Goal: Information Seeking & Learning: Learn about a topic

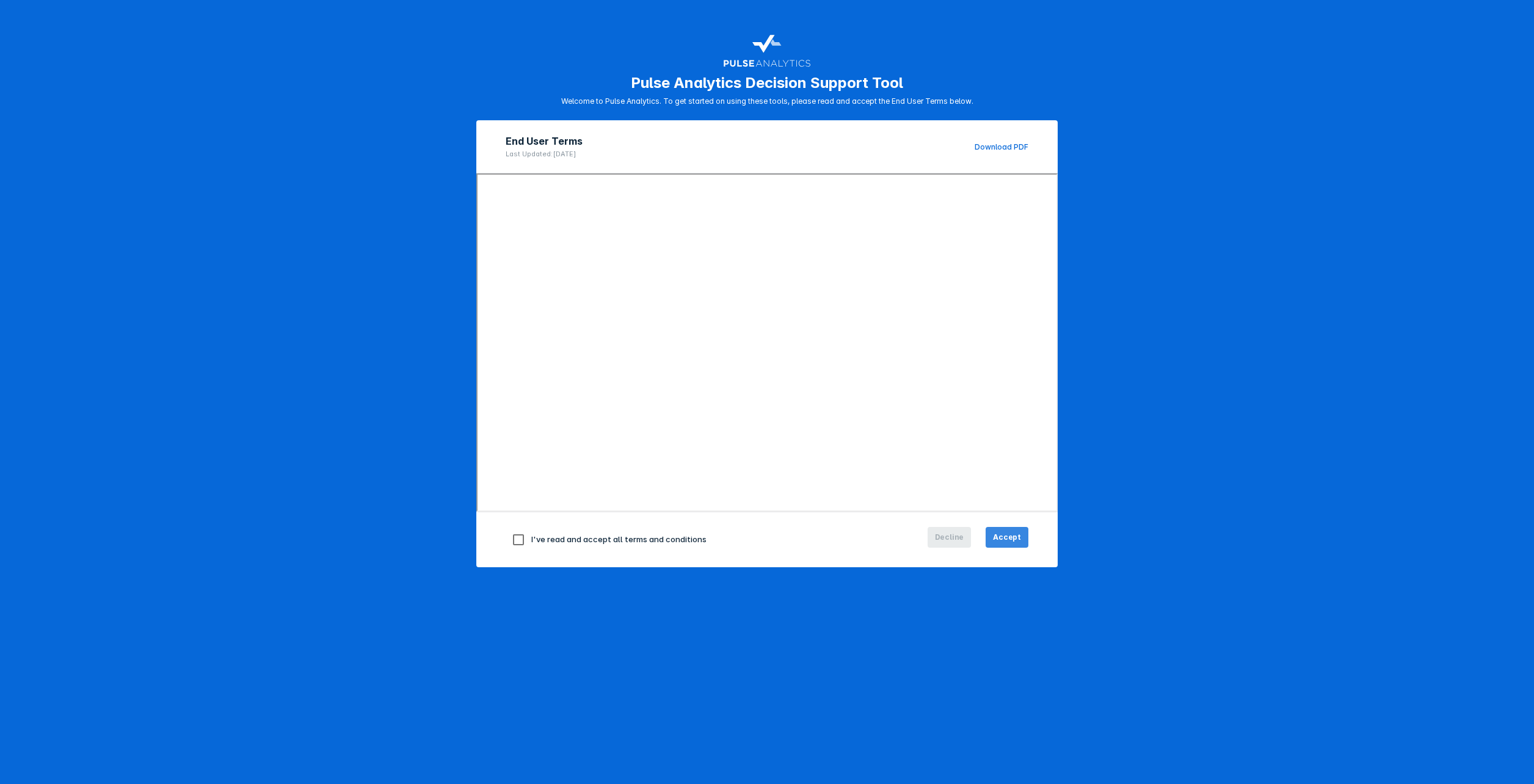
click at [1013, 537] on span "Accept" at bounding box center [1007, 537] width 28 height 11
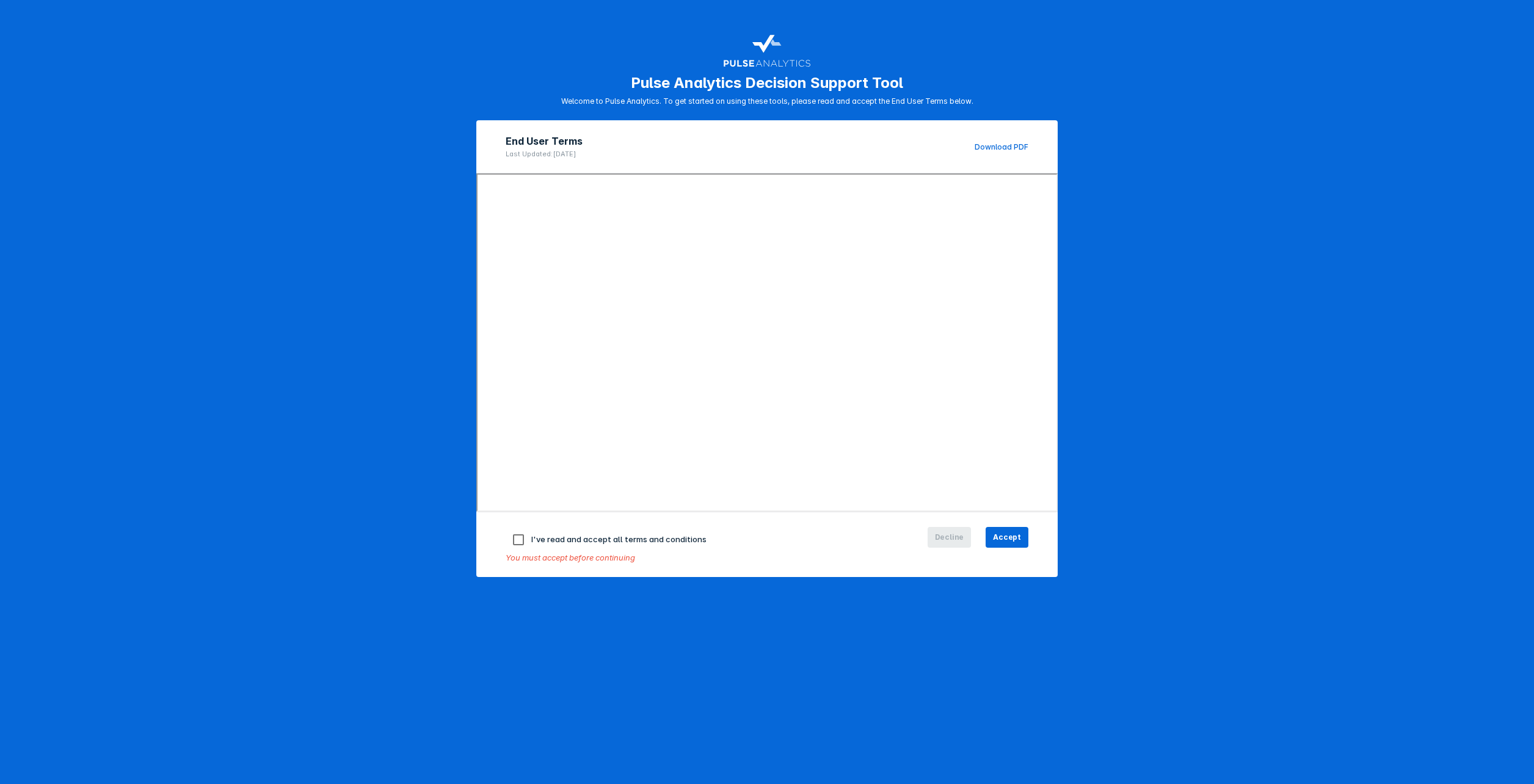
click at [519, 539] on input "checkbox" at bounding box center [518, 540] width 26 height 26
checkbox input "true"
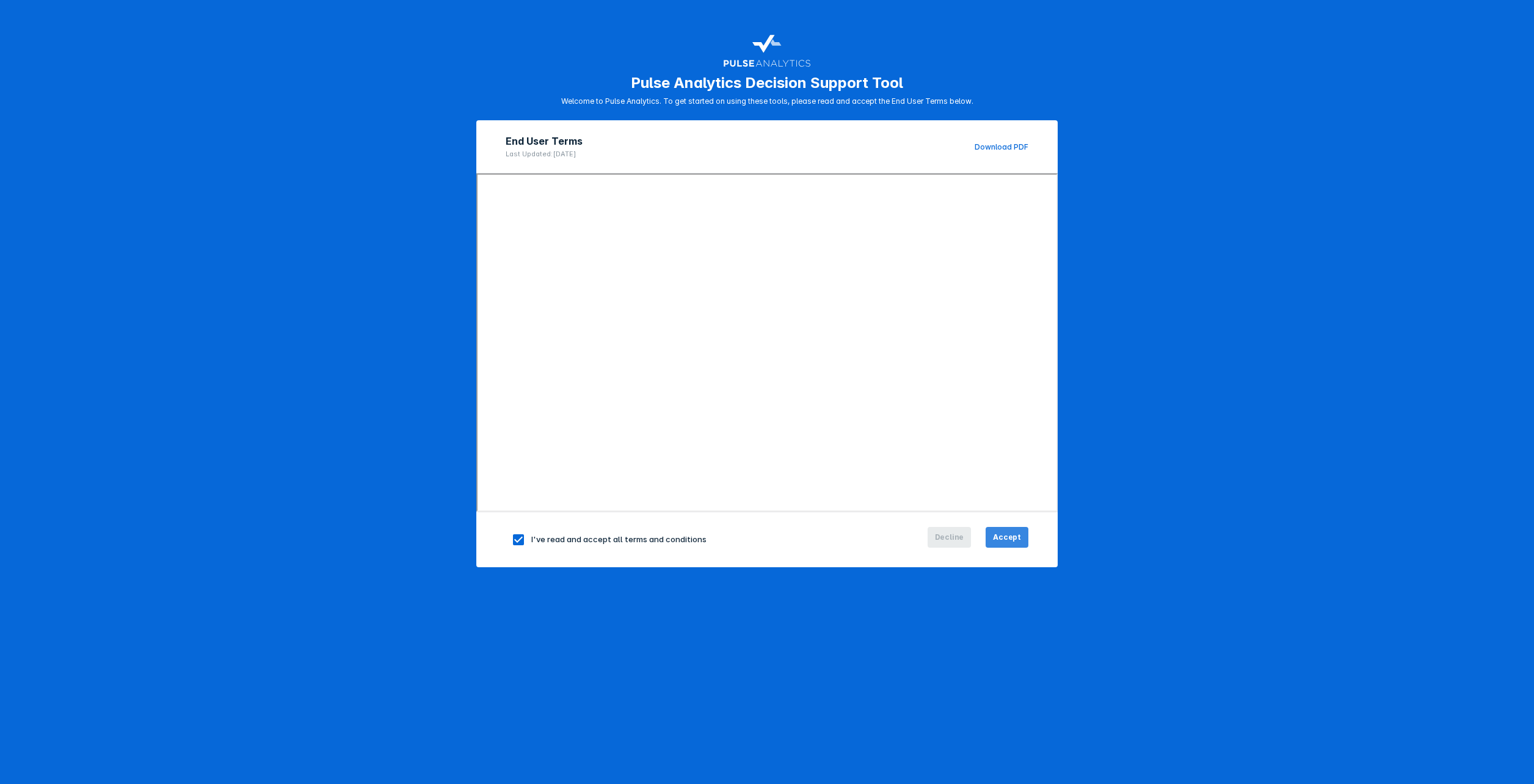
click at [1009, 535] on span "Accept" at bounding box center [1007, 537] width 28 height 11
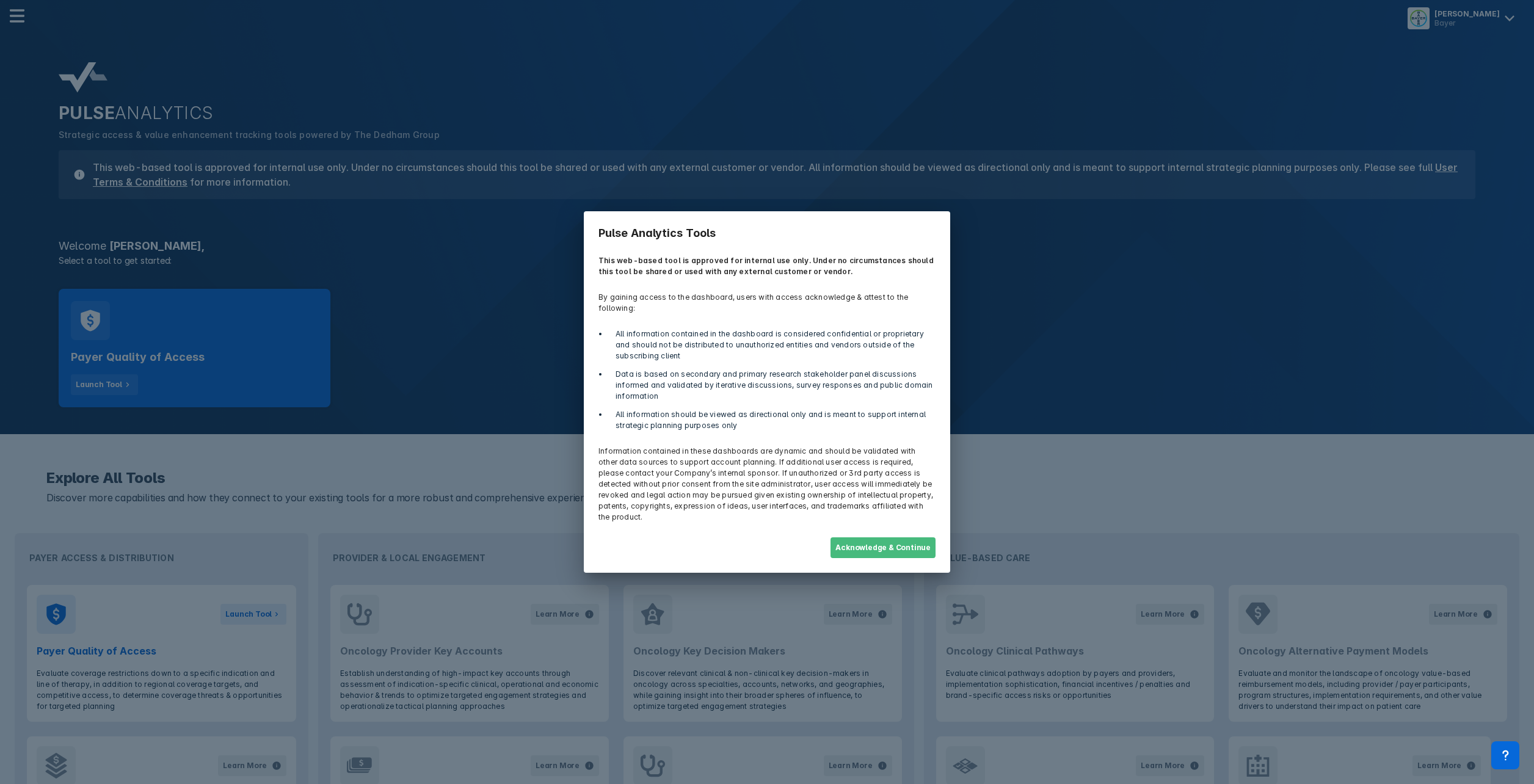
click at [889, 537] on button "Acknowledge & Continue" at bounding box center [883, 548] width 105 height 21
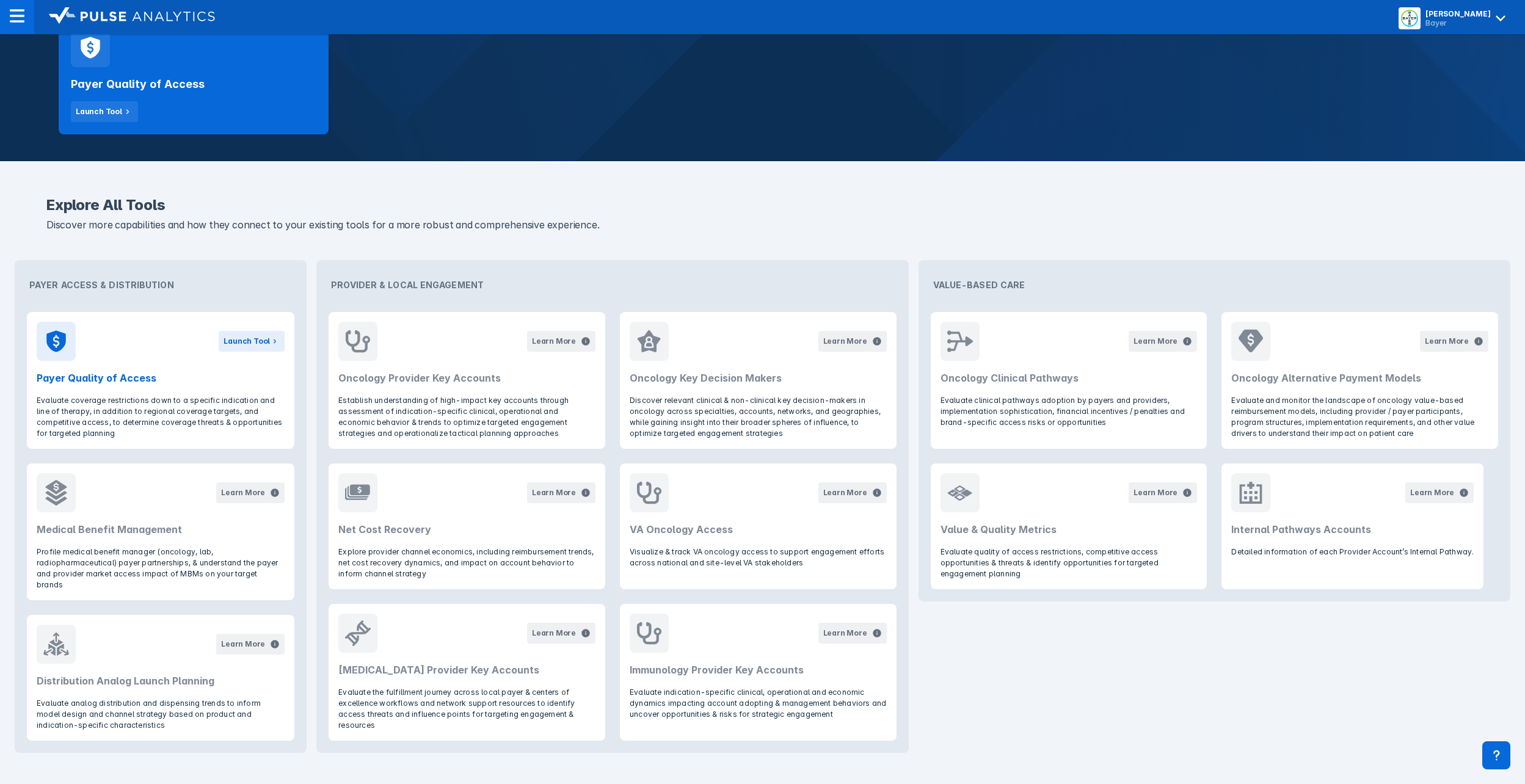
scroll to position [288, 0]
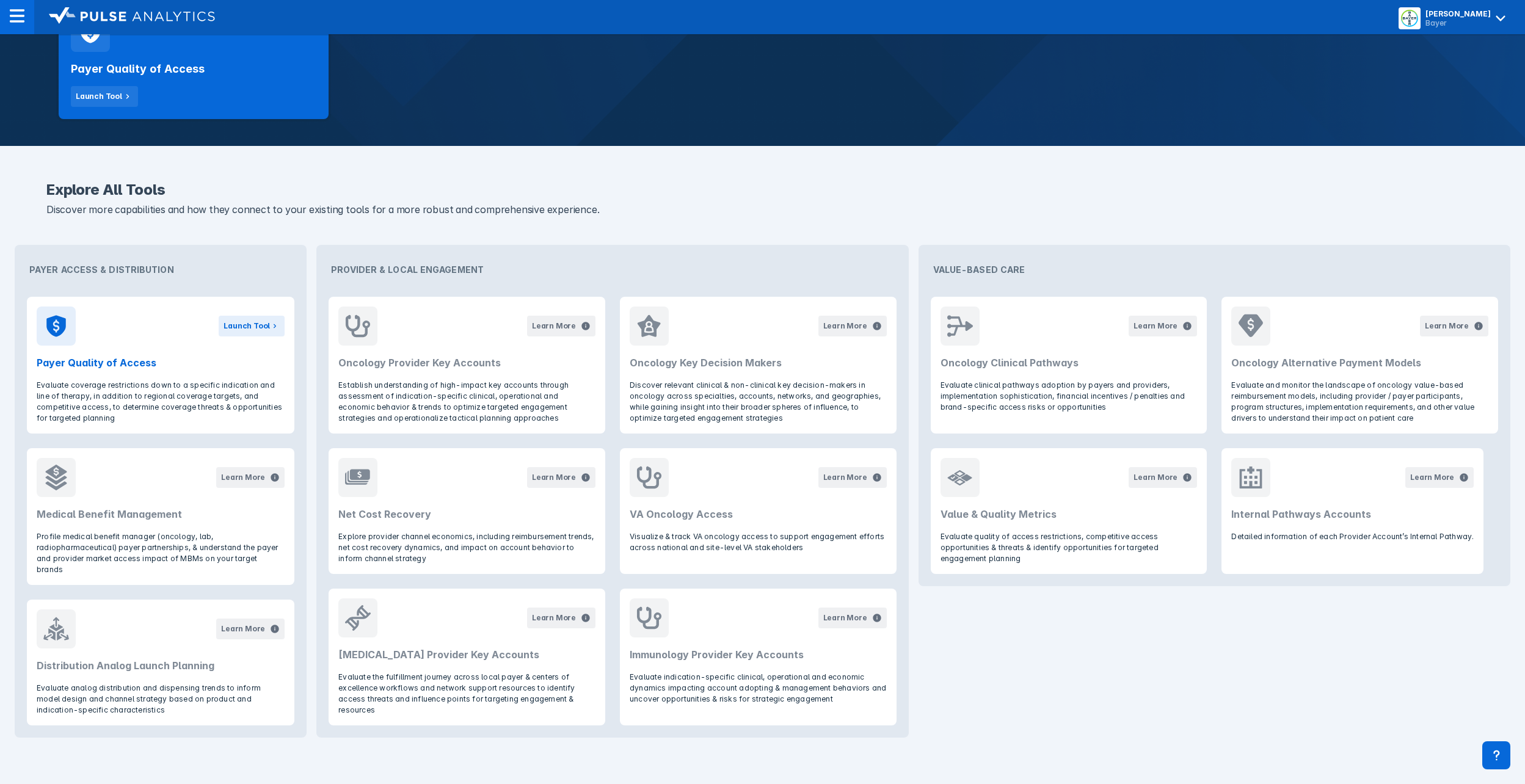
click at [246, 323] on div "Launch Tool" at bounding box center [247, 326] width 47 height 11
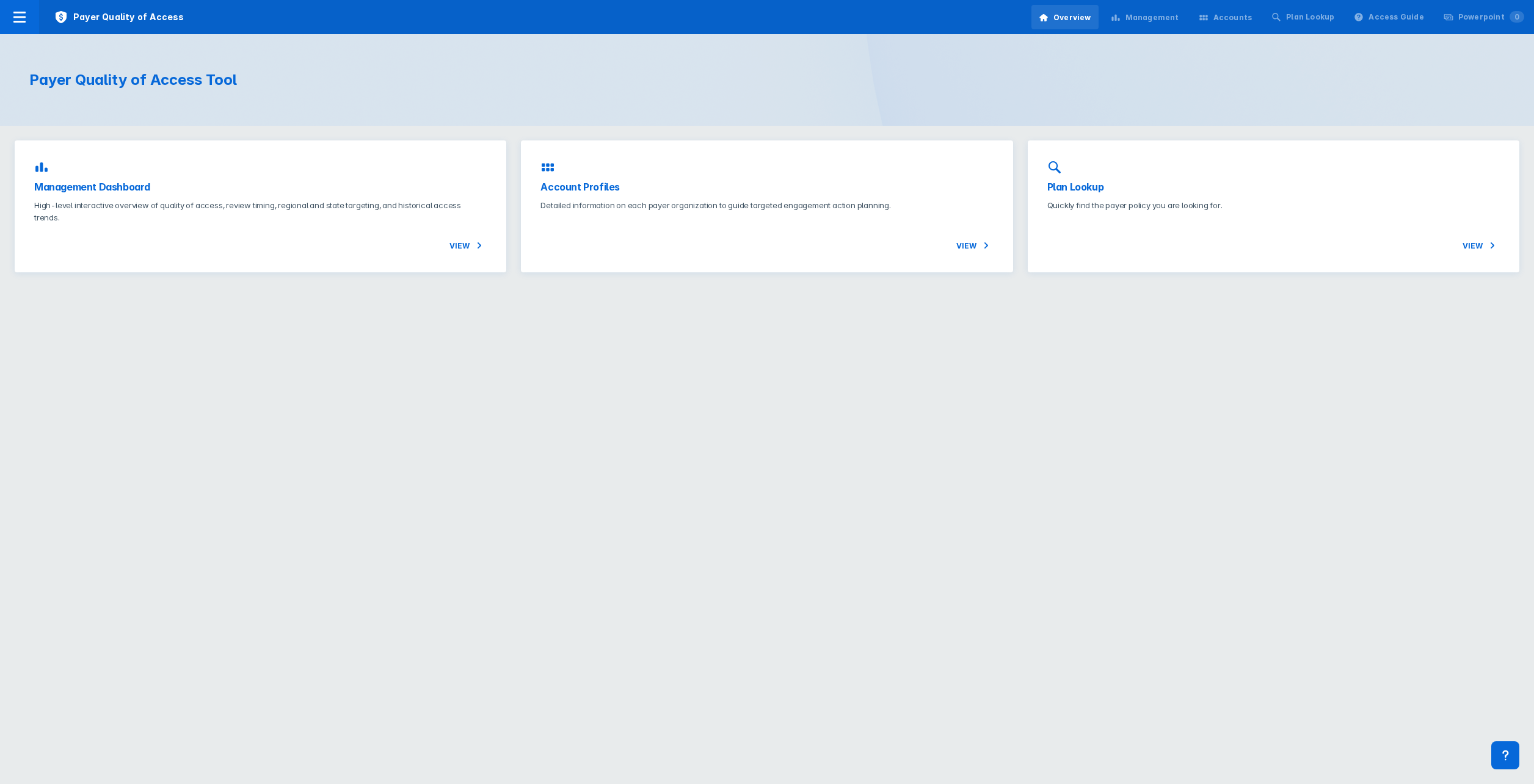
click at [463, 240] on span "View" at bounding box center [468, 245] width 37 height 15
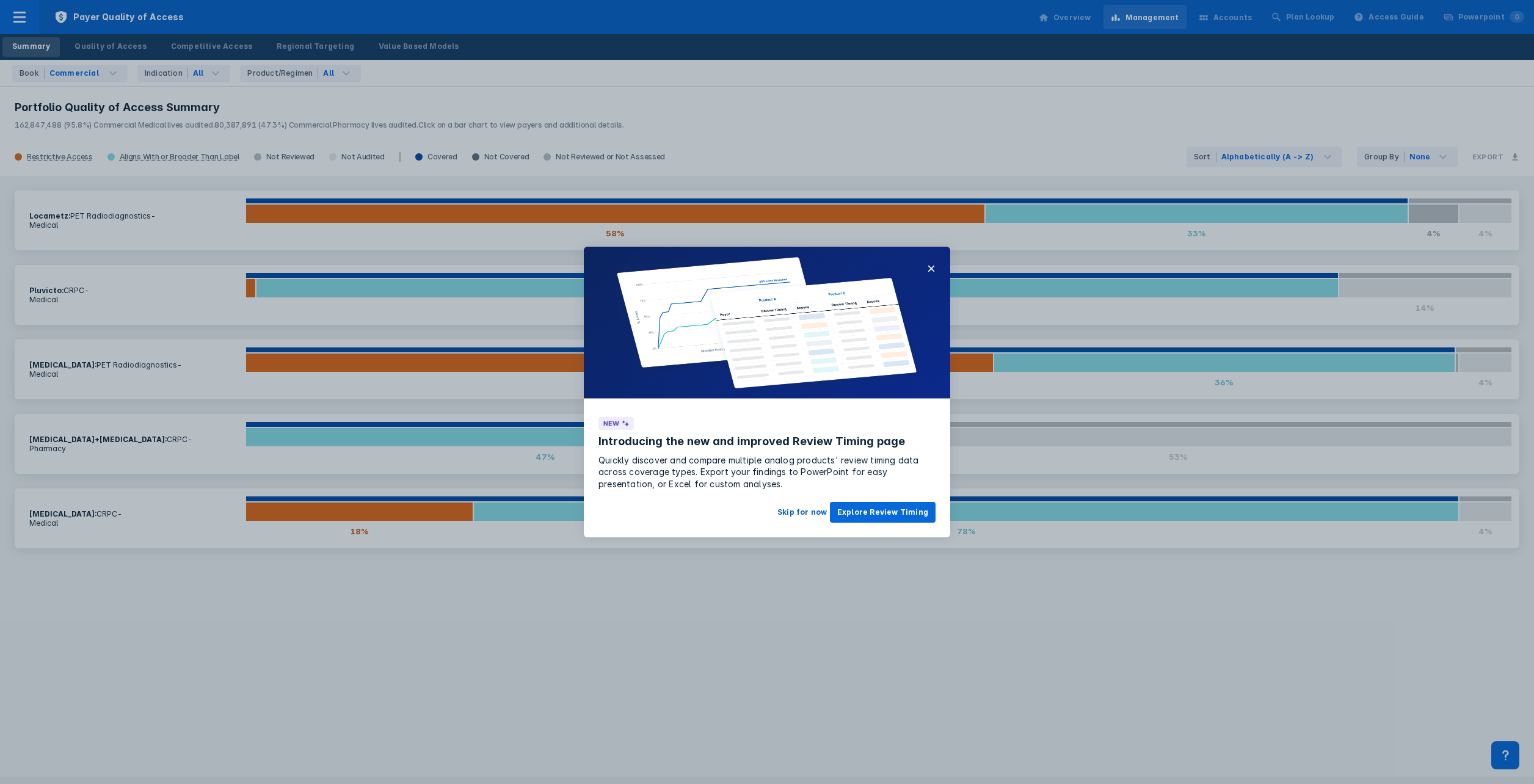
click at [812, 510] on button "Skip for now" at bounding box center [802, 512] width 64 height 21
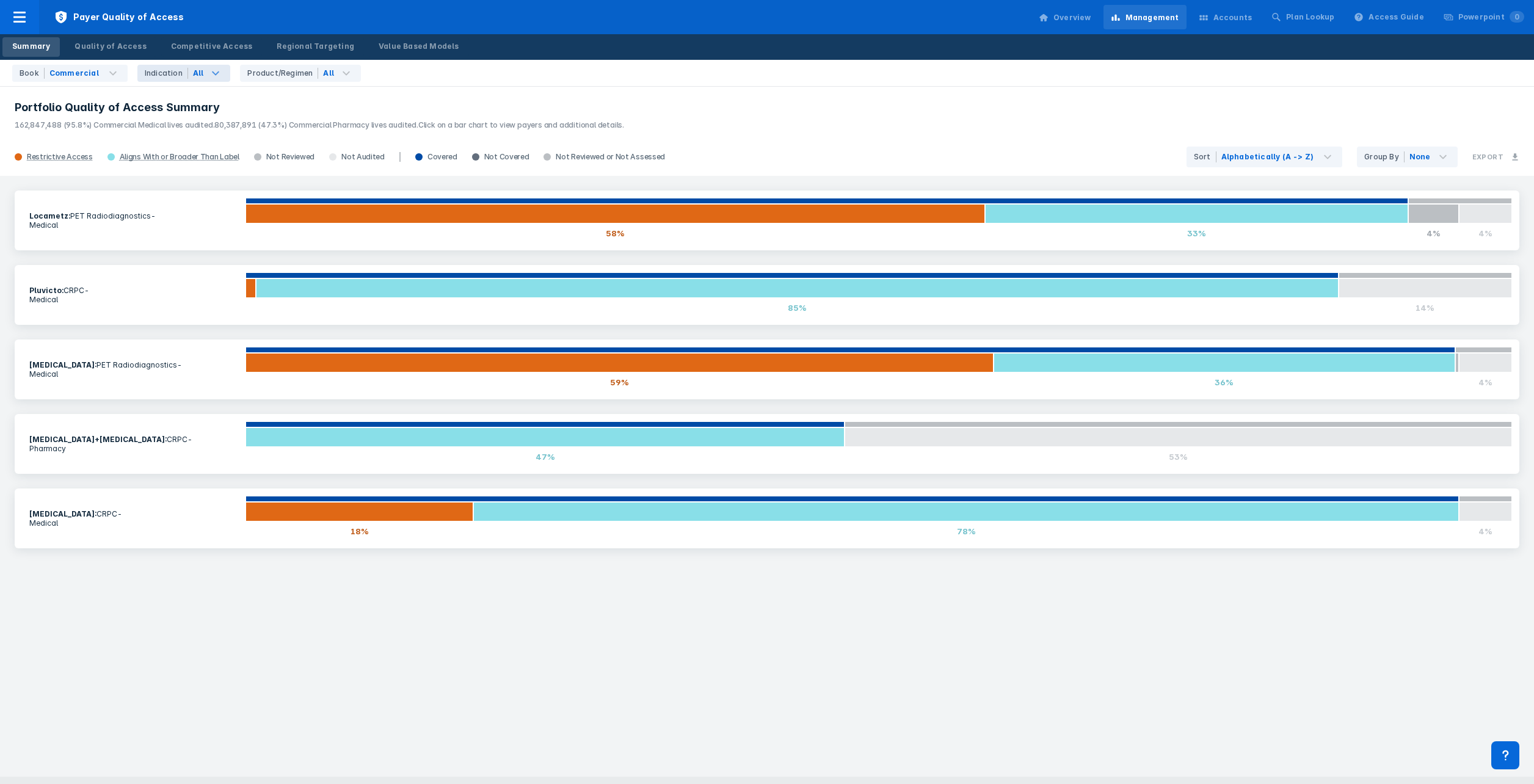
click at [211, 72] on icon at bounding box center [215, 73] width 15 height 15
click at [147, 124] on input "CRPC" at bounding box center [151, 125] width 8 height 8
checkbox input "true"
checkbox Indications "false"
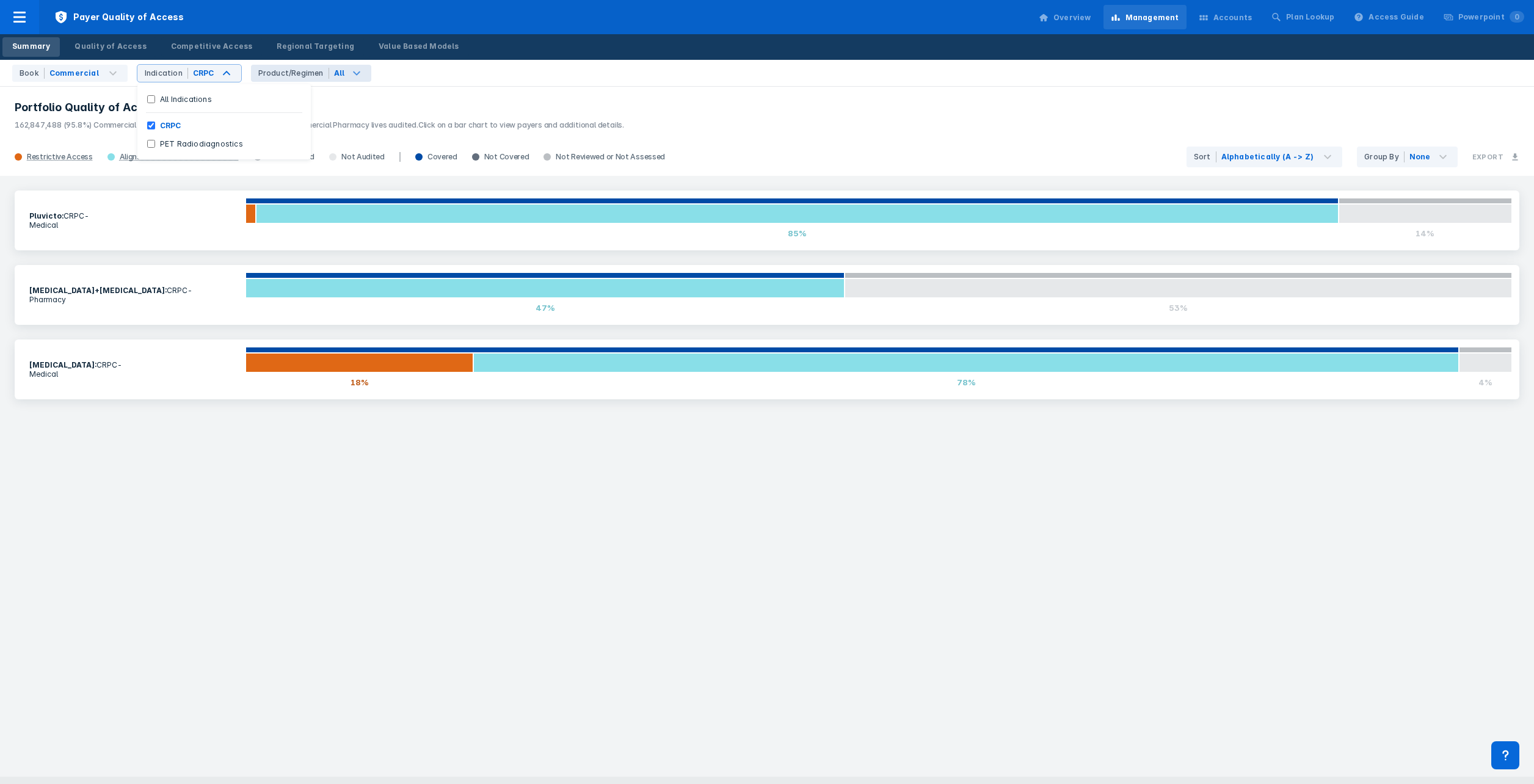
click at [349, 70] on icon at bounding box center [356, 73] width 15 height 15
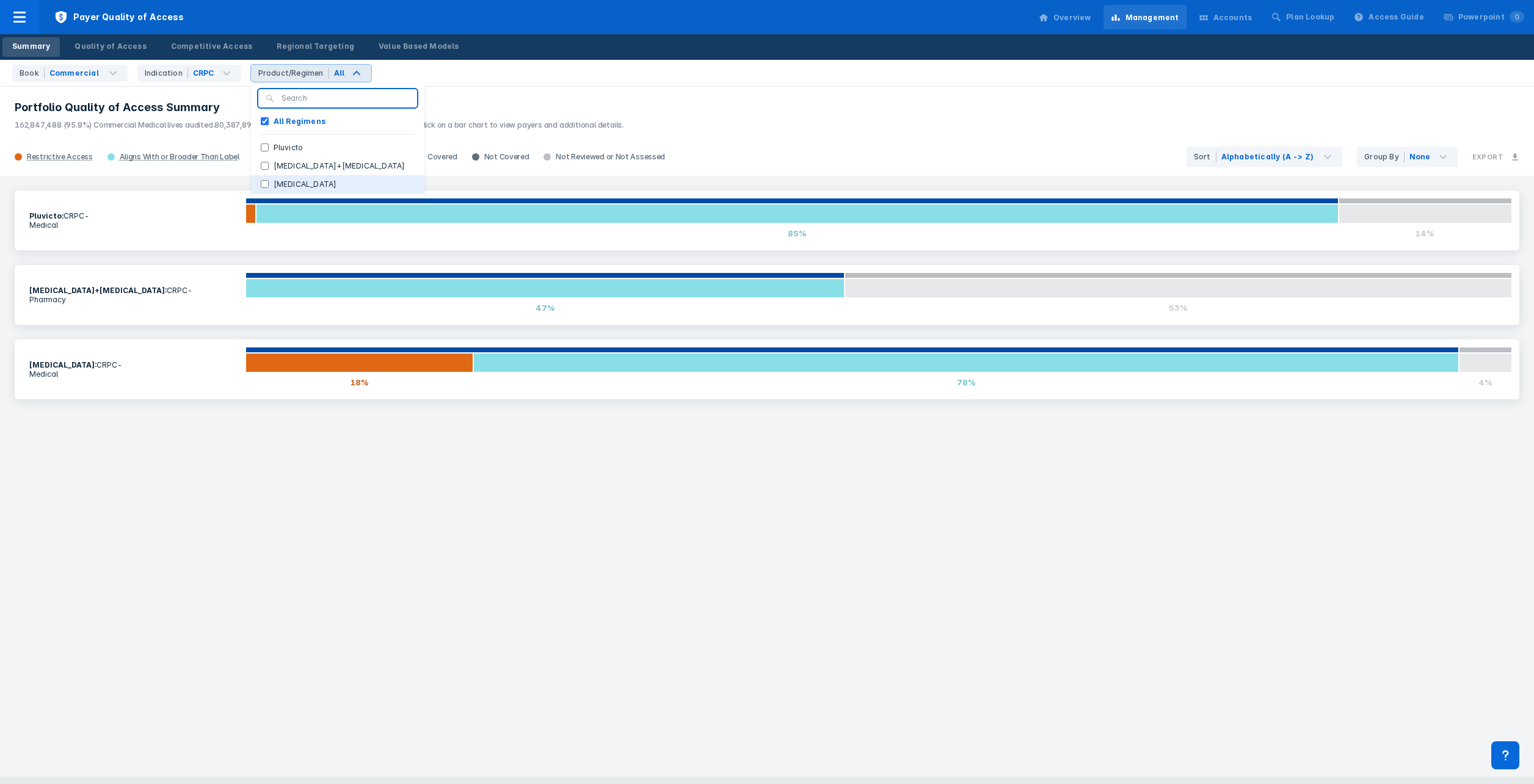
click at [261, 184] on input "[MEDICAL_DATA]" at bounding box center [265, 183] width 8 height 8
checkbox input "true"
checkbox Regimens "false"
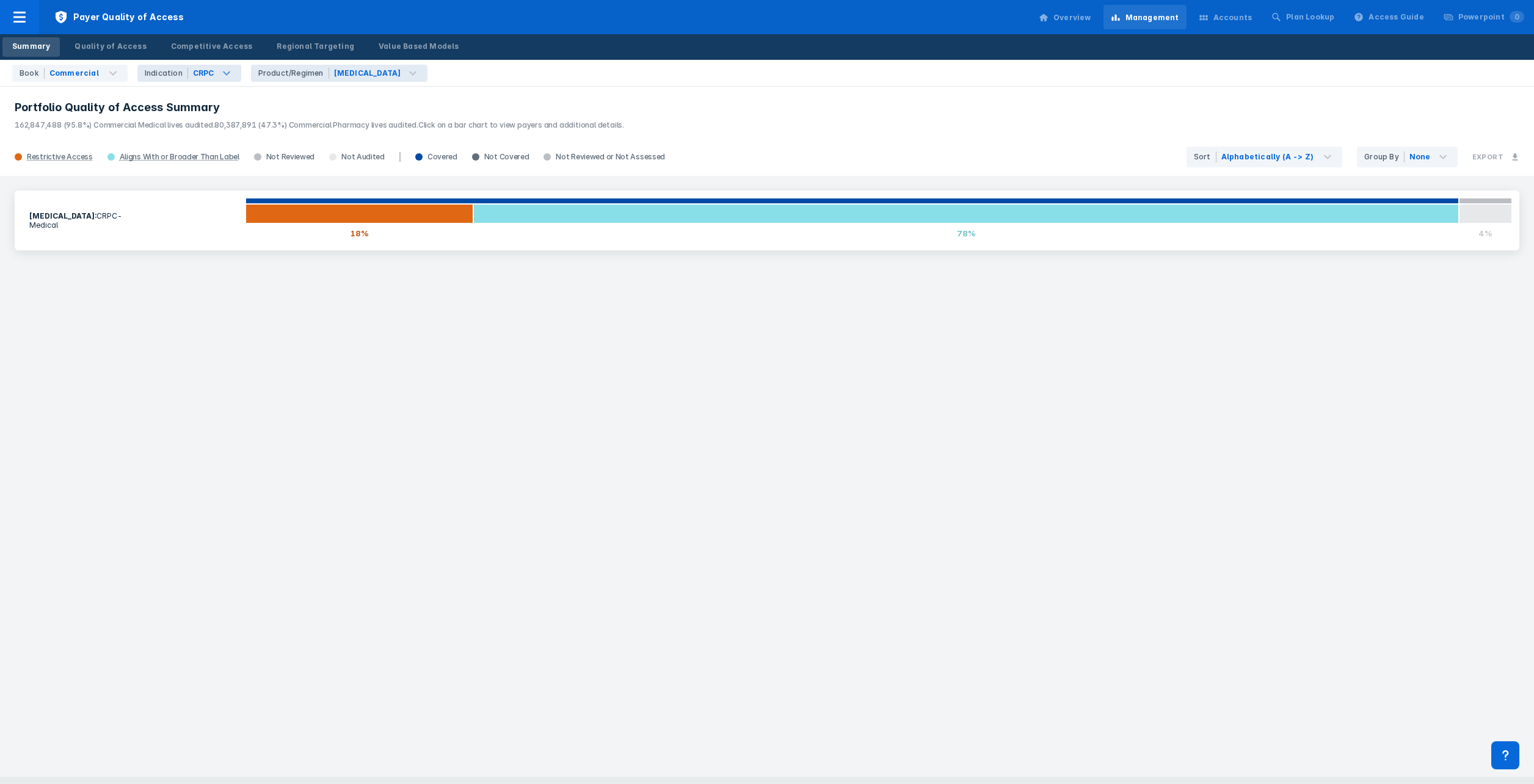
click at [194, 69] on div "CRPC" at bounding box center [203, 74] width 22 height 11
click at [277, 71] on div "Product/Regimen" at bounding box center [294, 74] width 71 height 11
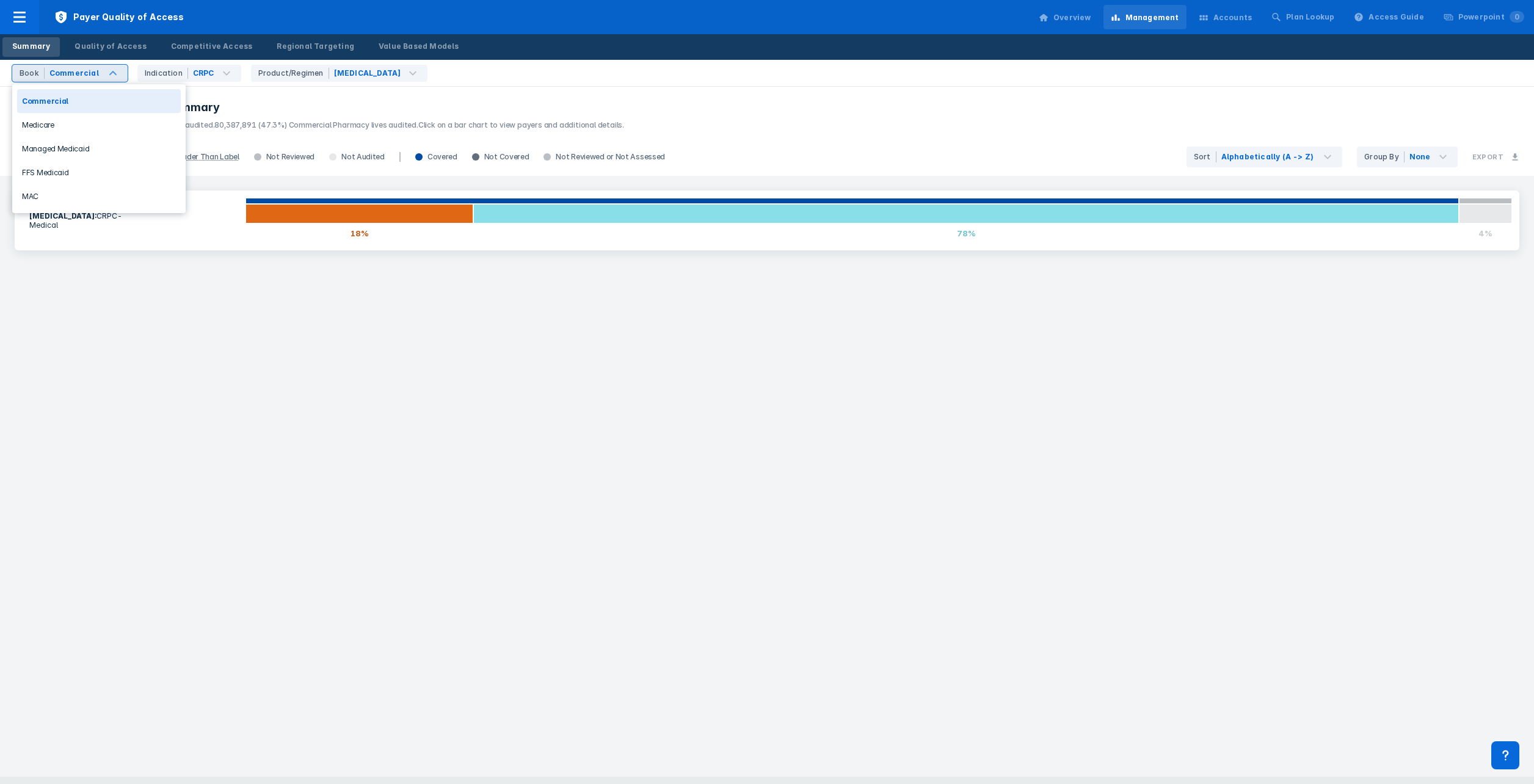
click at [72, 72] on div "Commercial" at bounding box center [74, 74] width 49 height 11
click at [44, 124] on div "Medicare" at bounding box center [99, 125] width 164 height 24
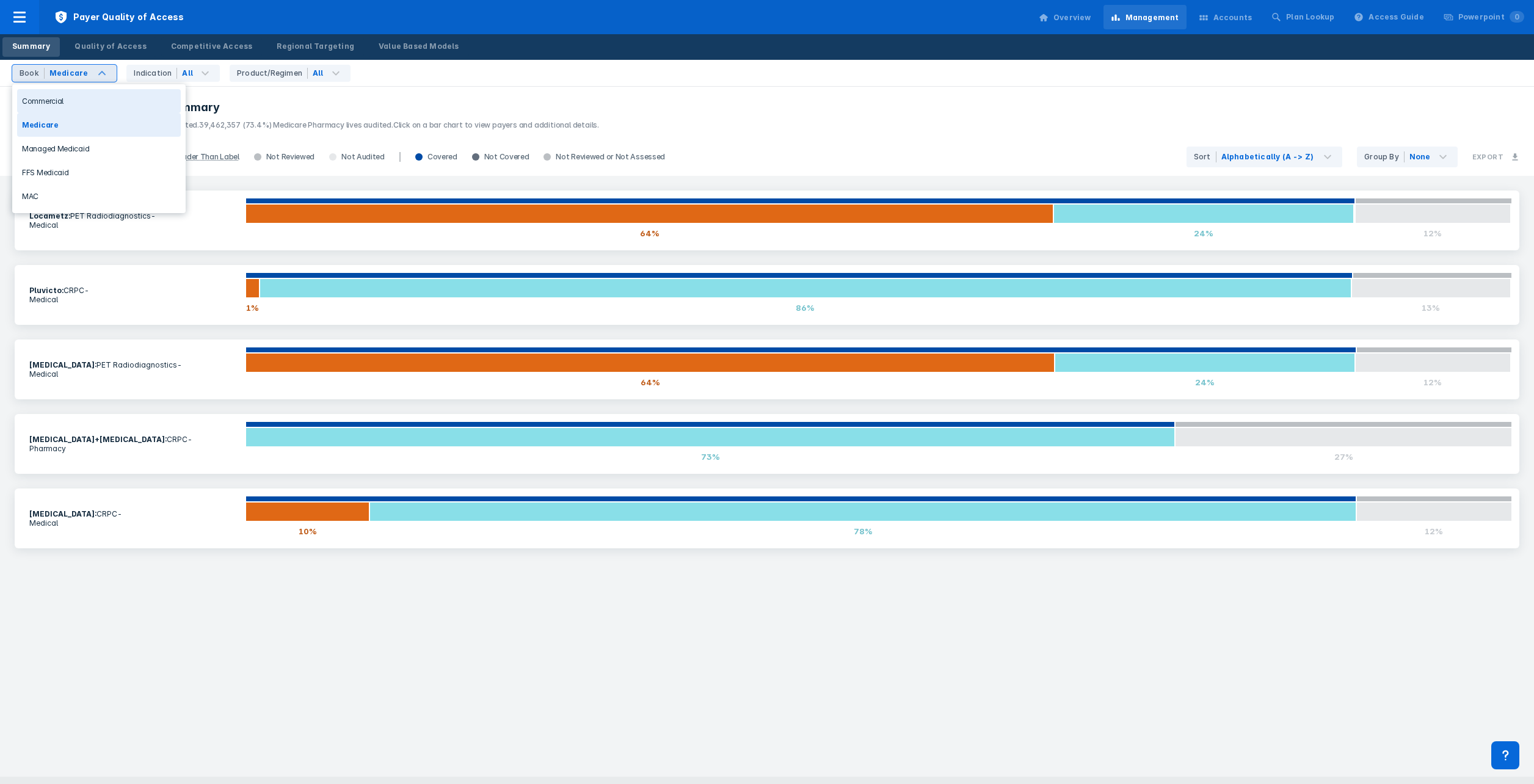
click at [69, 101] on div "Commercial" at bounding box center [99, 101] width 164 height 24
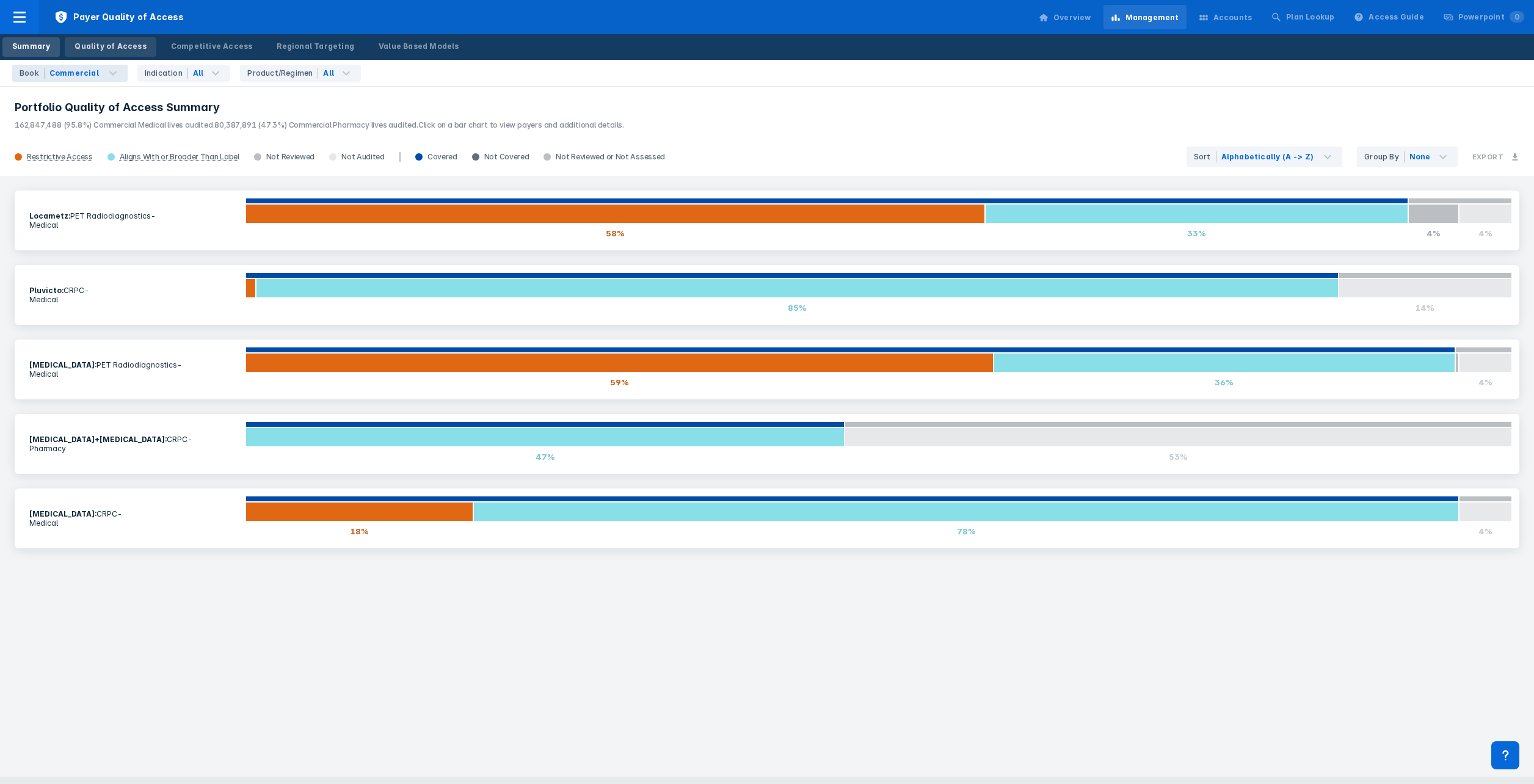
click at [119, 46] on div "Quality of Access" at bounding box center [110, 47] width 72 height 11
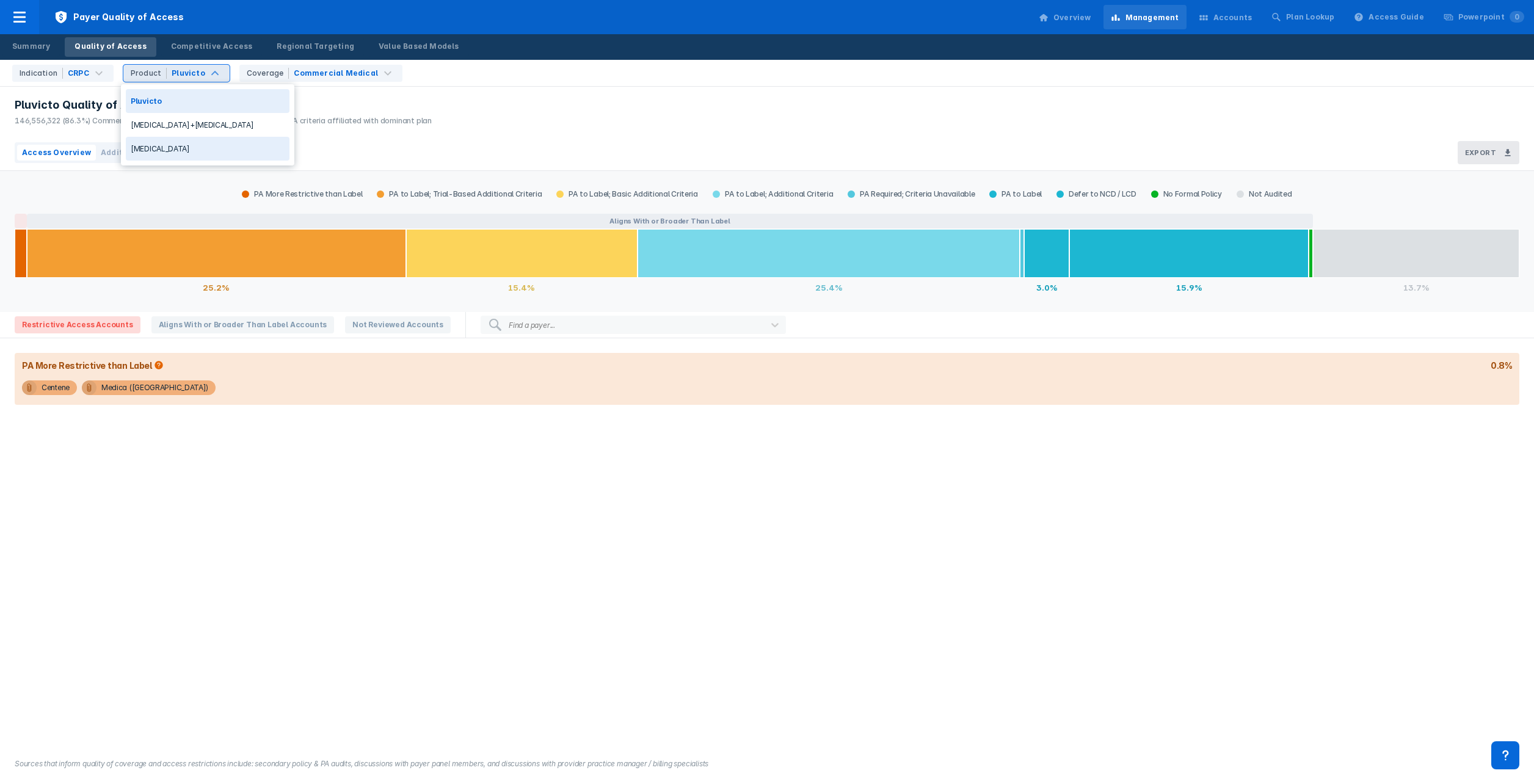
click at [147, 147] on div "[MEDICAL_DATA]" at bounding box center [208, 149] width 164 height 24
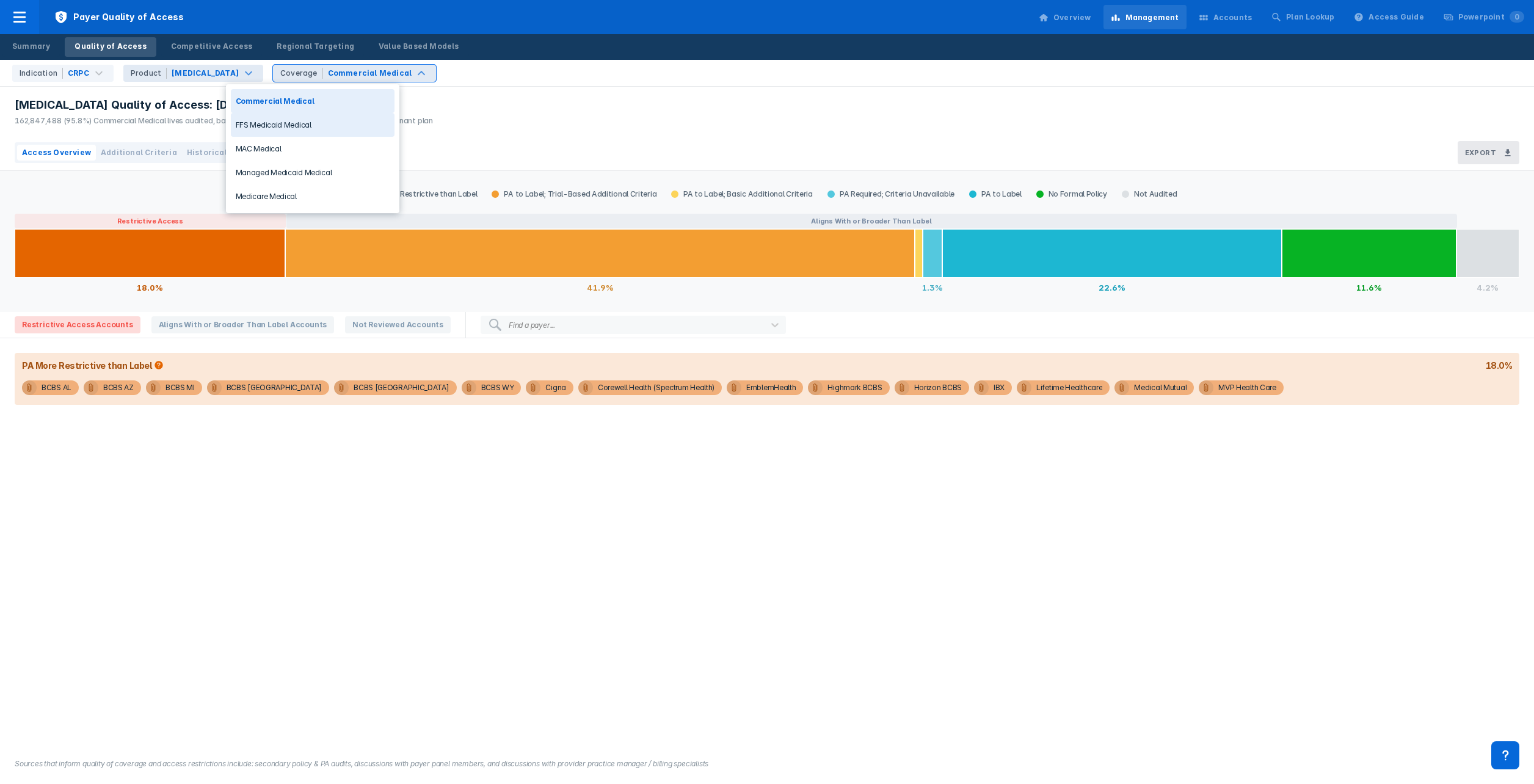
click at [337, 124] on div "FFS Medicaid Medical" at bounding box center [312, 125] width 164 height 24
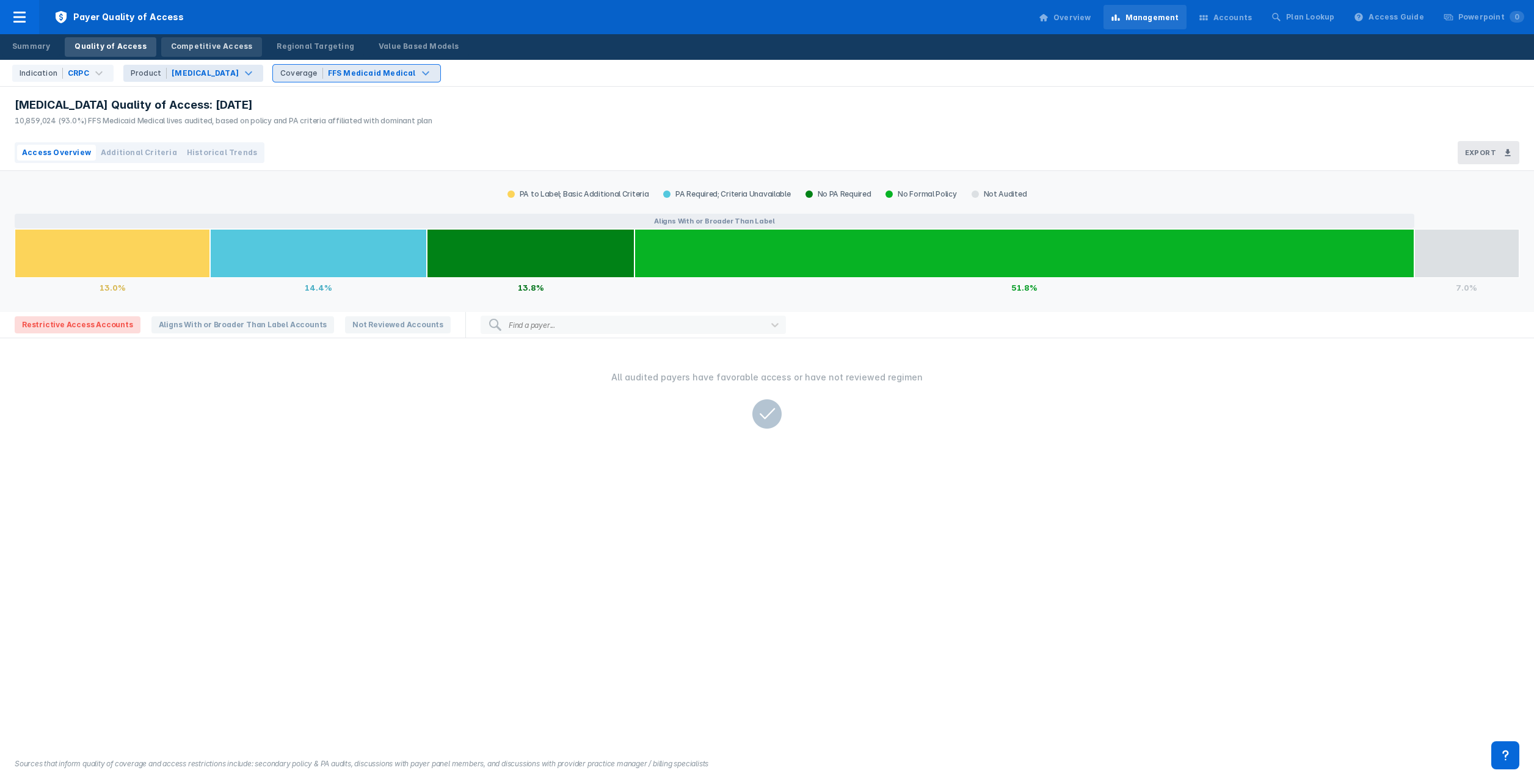
click at [223, 47] on div "Competitive Access" at bounding box center [212, 47] width 82 height 11
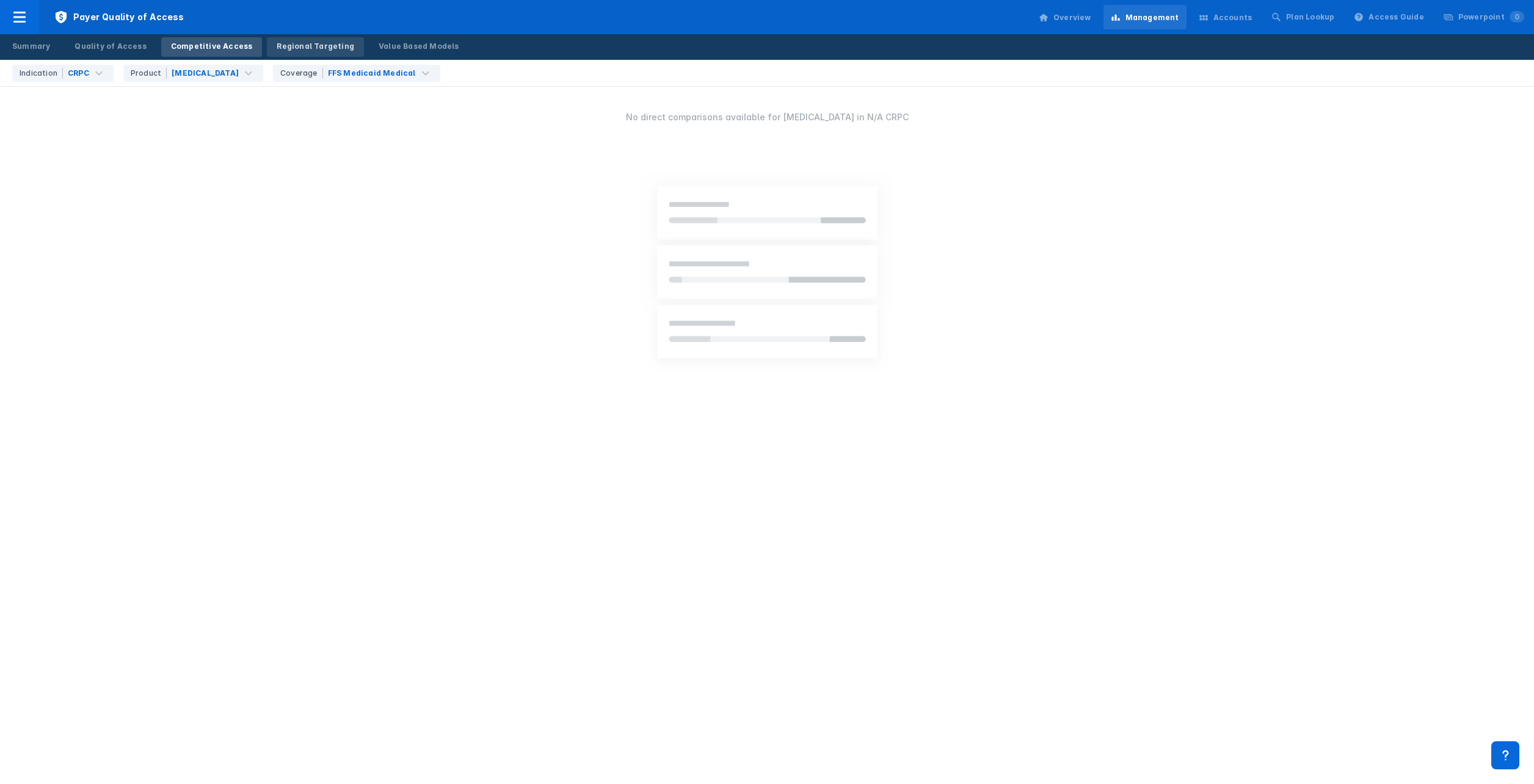
click at [288, 44] on div "Regional Targeting" at bounding box center [315, 47] width 78 height 11
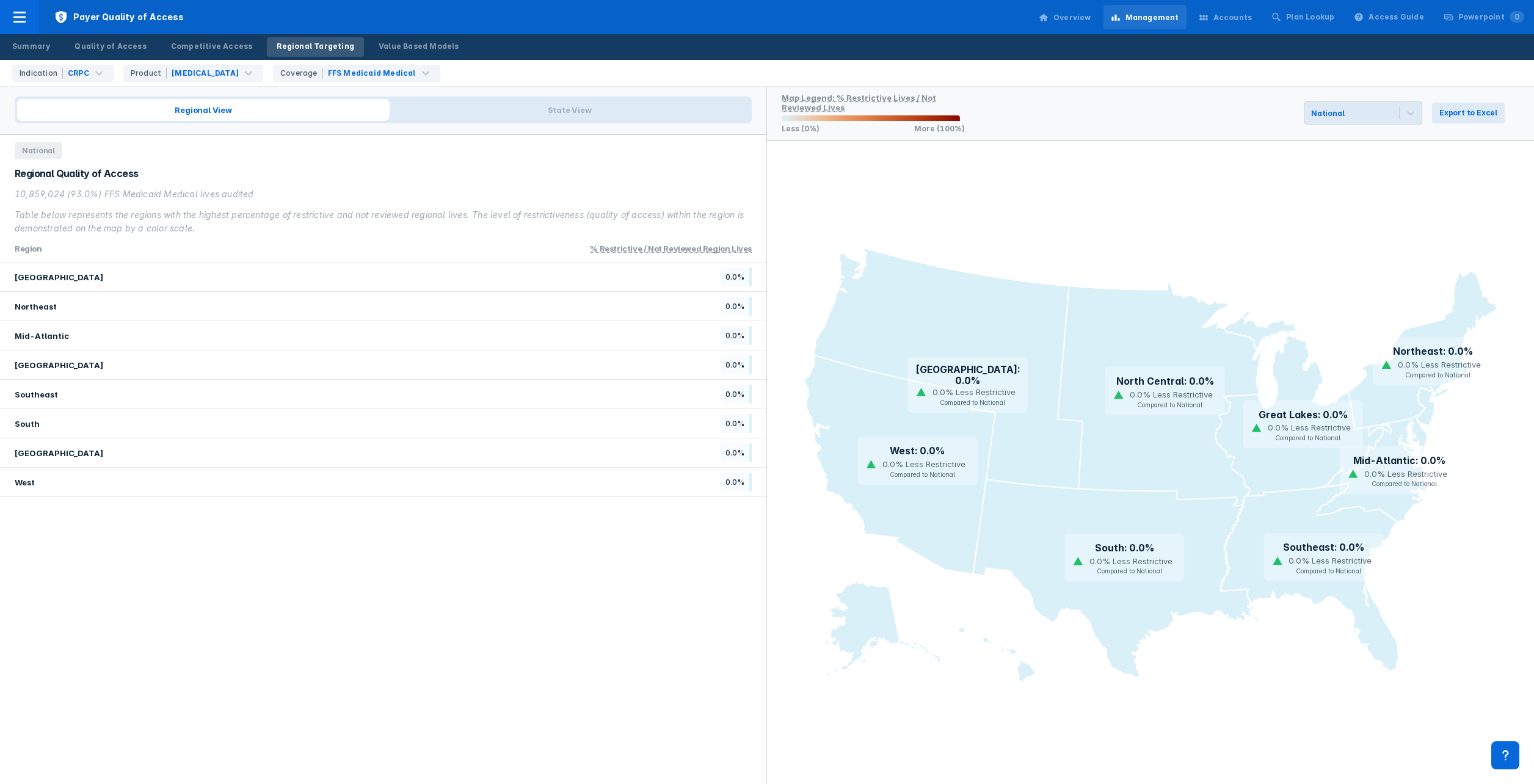
click at [1400, 459] on text "Mid-Atlantic: 0.0%" at bounding box center [1399, 460] width 92 height 12
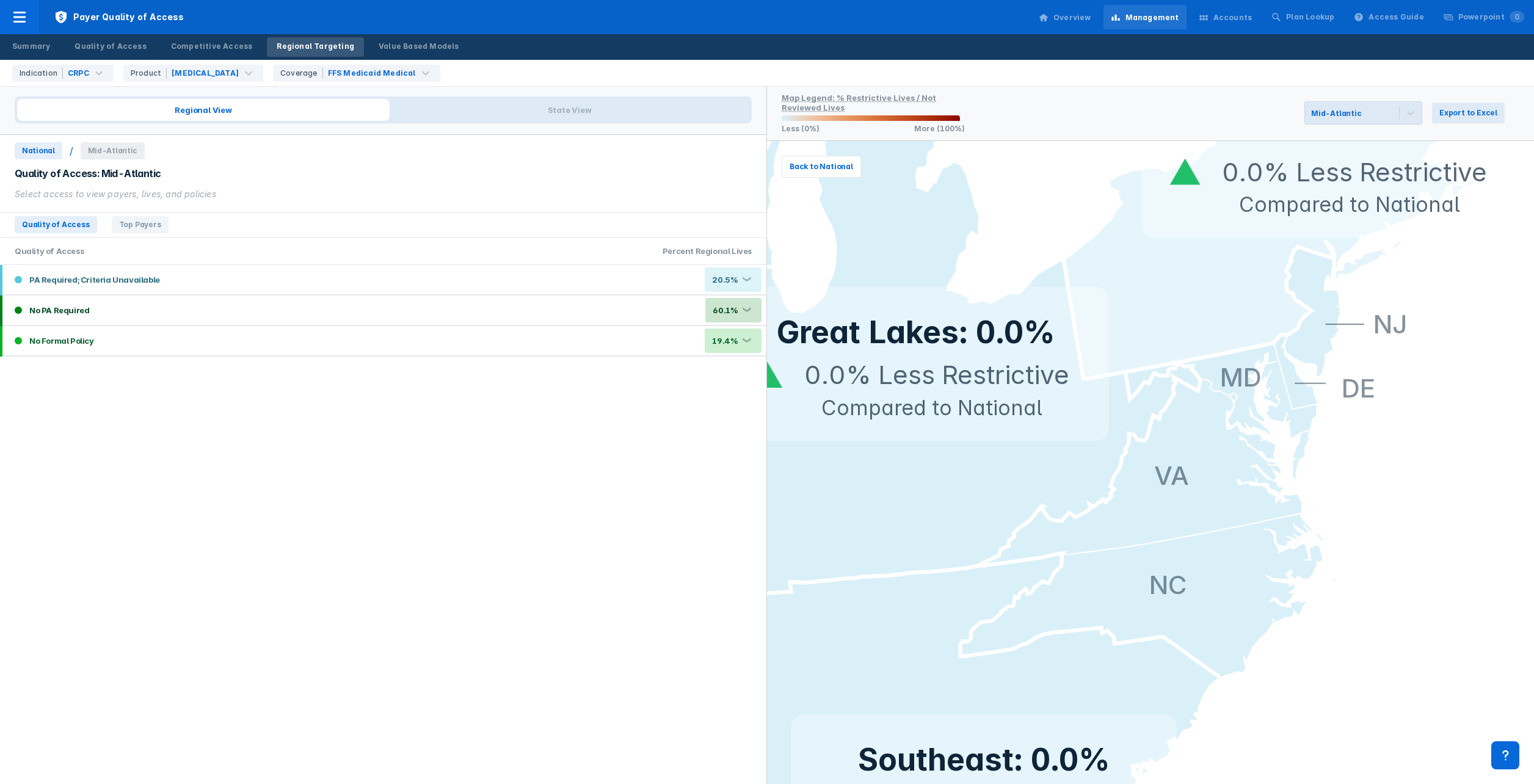
click at [1192, 304] on icon at bounding box center [1301, 125] width 477 height 509
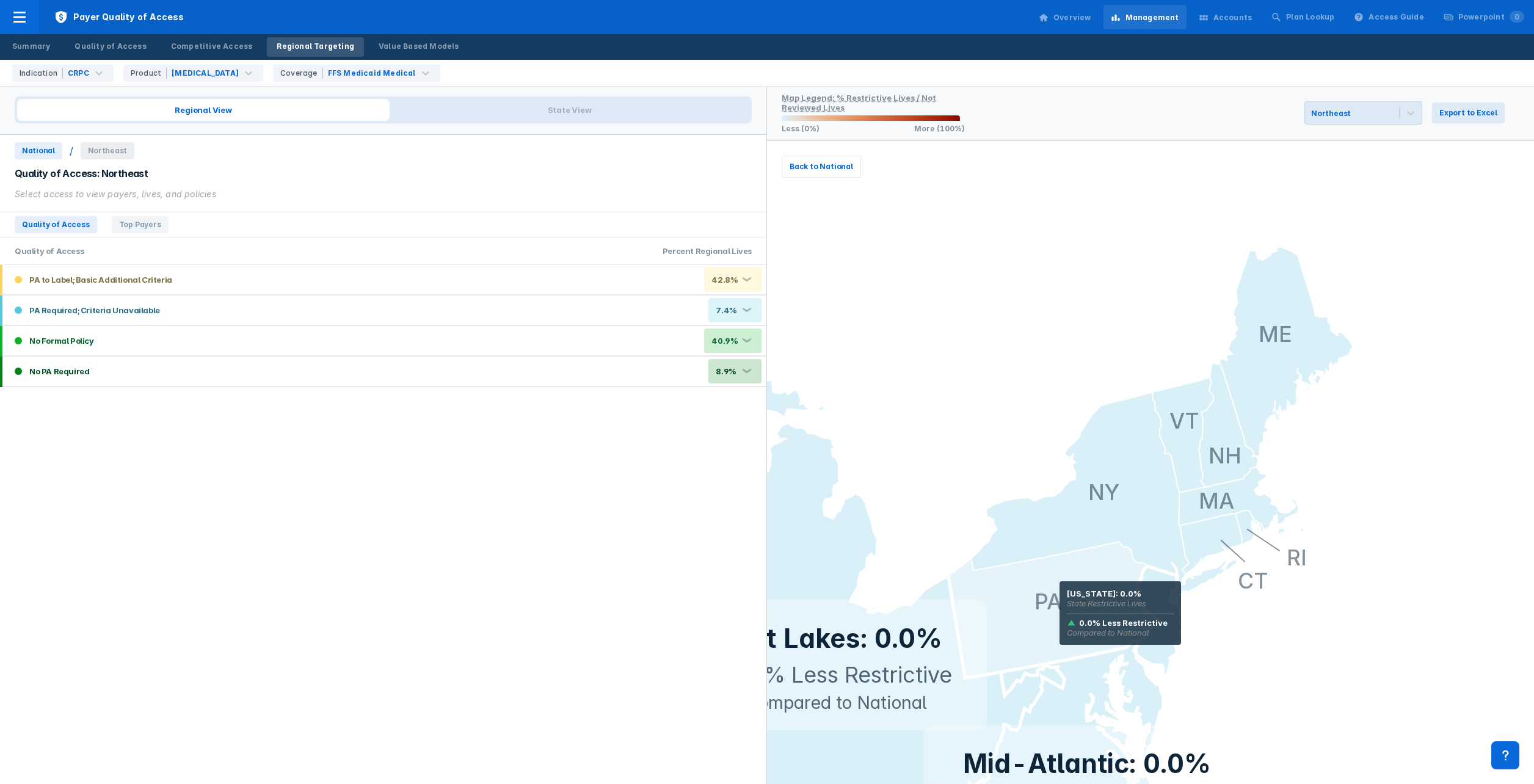
click at [1059, 599] on icon at bounding box center [1053, 610] width 210 height 136
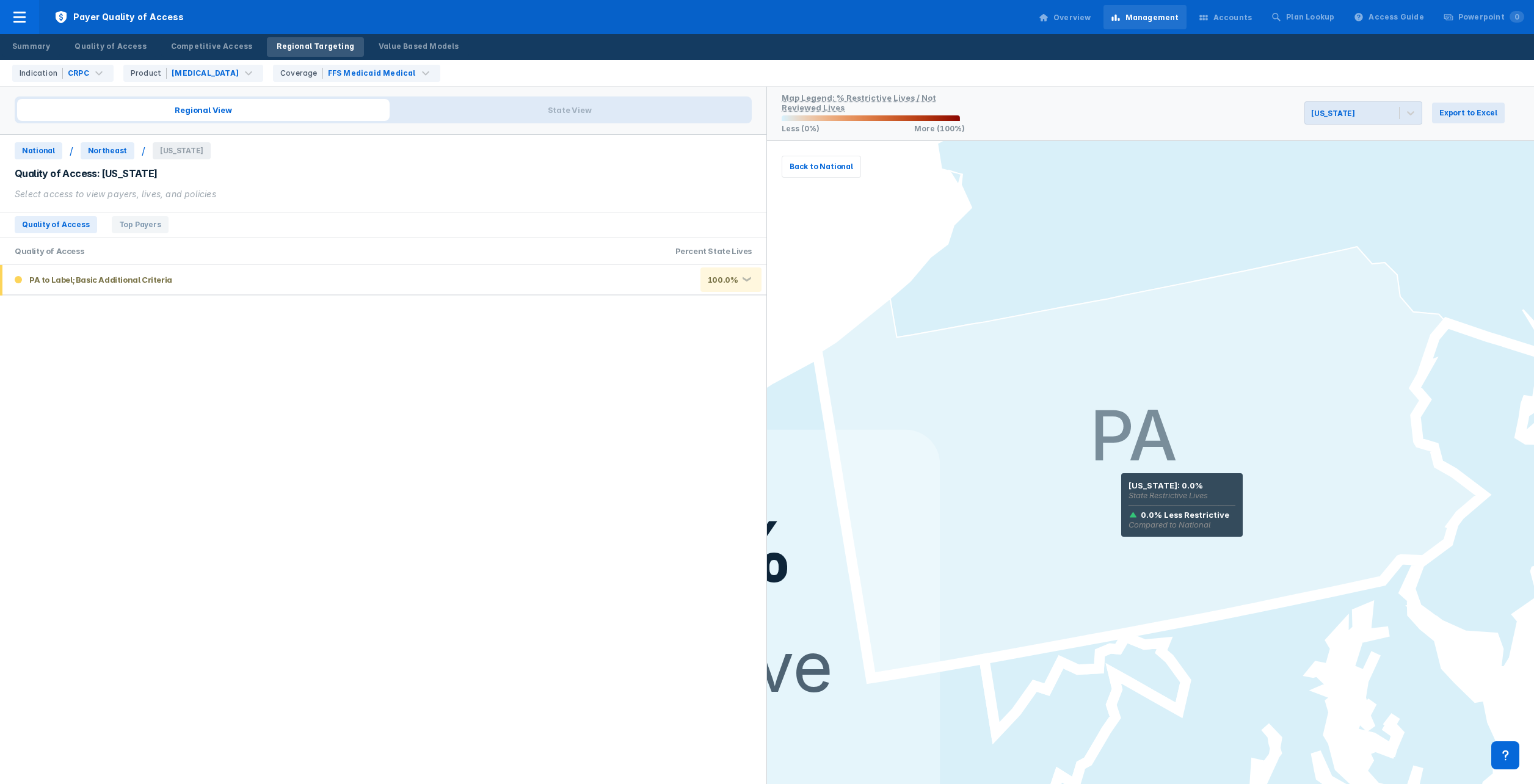
drag, startPoint x: 1227, startPoint y: 491, endPoint x: 1067, endPoint y: 489, distance: 160.0
click at [1067, 489] on icon at bounding box center [1151, 462] width 666 height 432
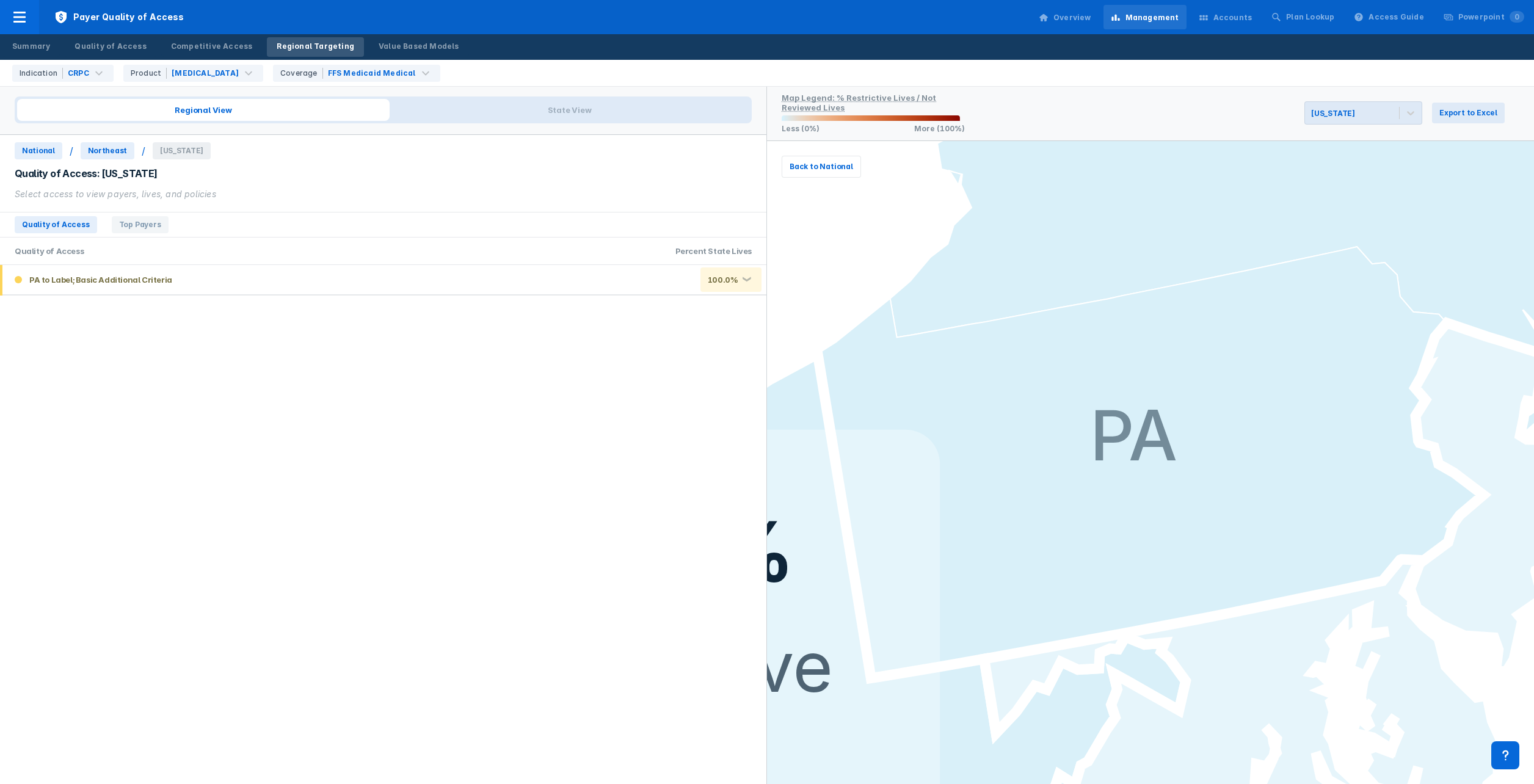
drag, startPoint x: 1406, startPoint y: 687, endPoint x: 1167, endPoint y: 666, distance: 239.9
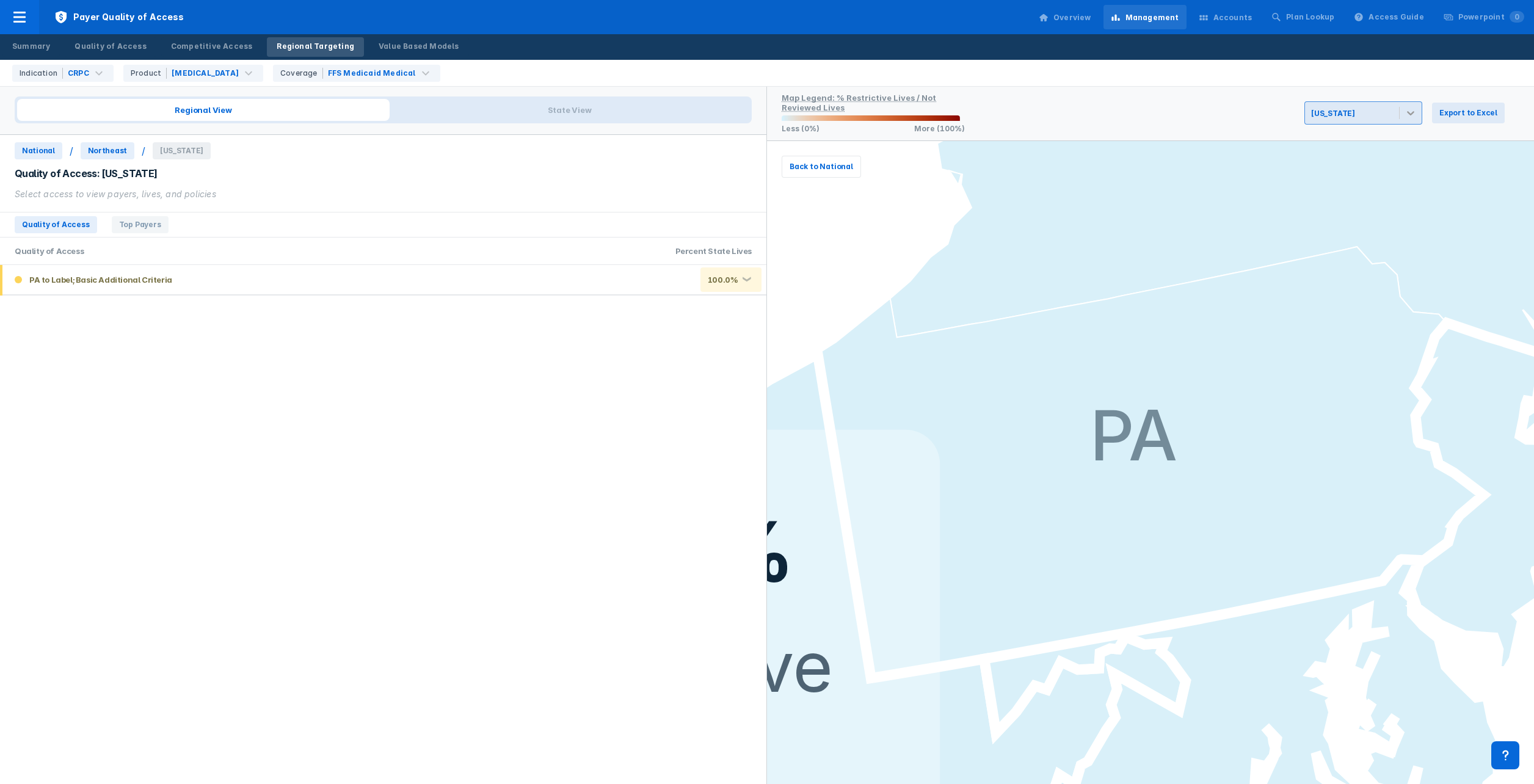
click at [1415, 112] on icon at bounding box center [1410, 113] width 8 height 4
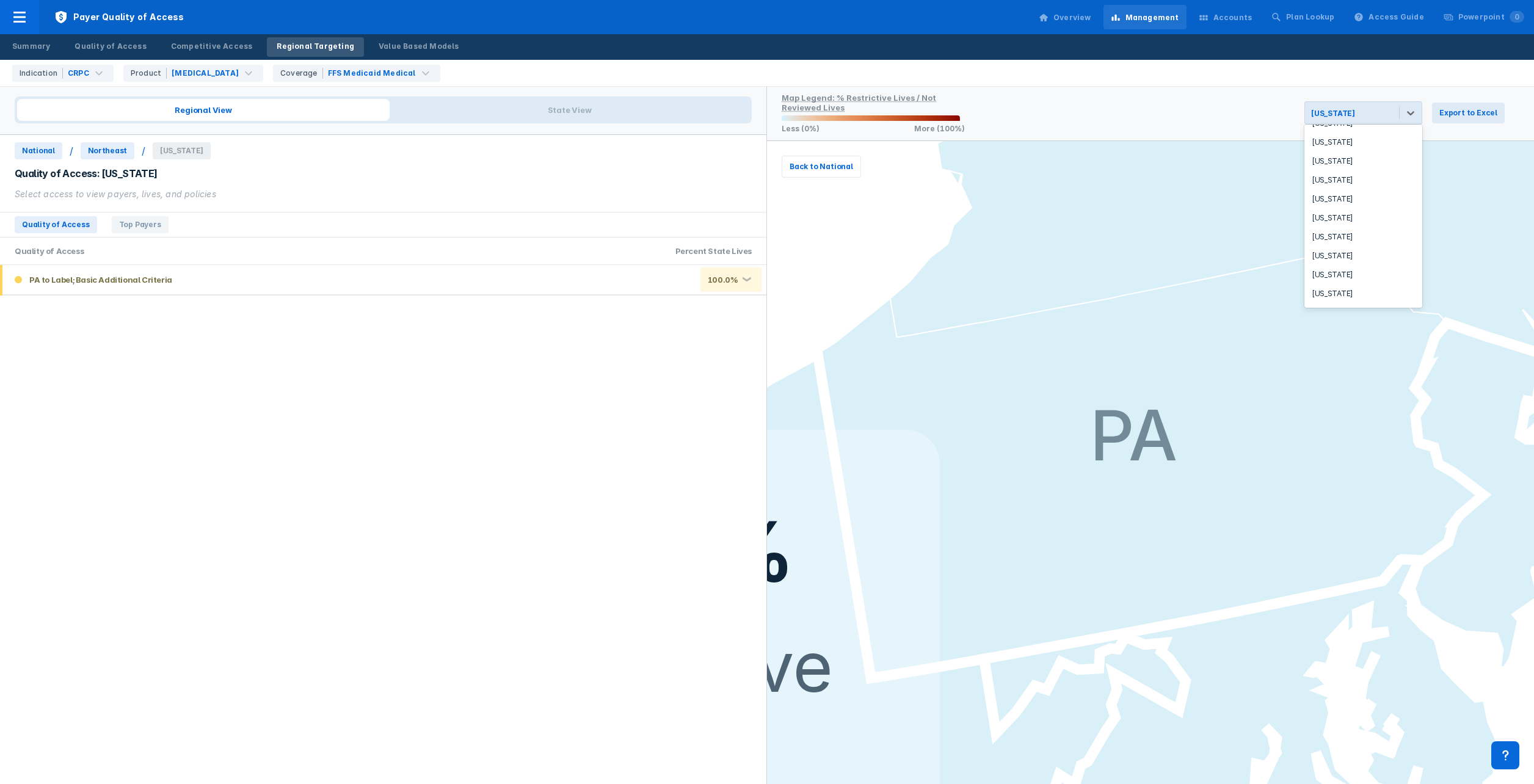
scroll to position [254, 0]
click at [1385, 230] on div "[US_STATE]" at bounding box center [1364, 235] width 118 height 19
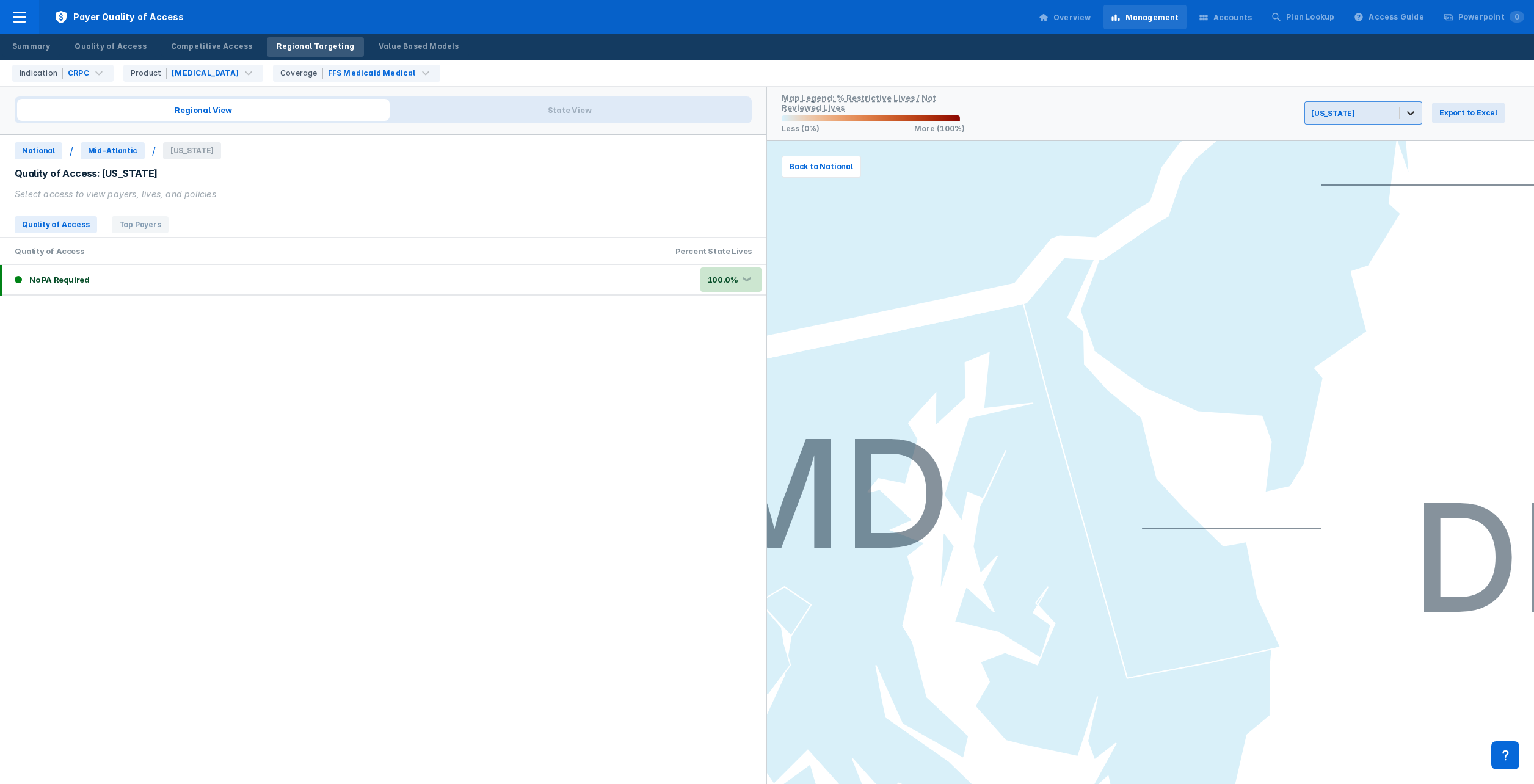
click at [1415, 111] on icon at bounding box center [1411, 113] width 12 height 12
click at [1340, 269] on div "[US_STATE]" at bounding box center [1364, 275] width 118 height 19
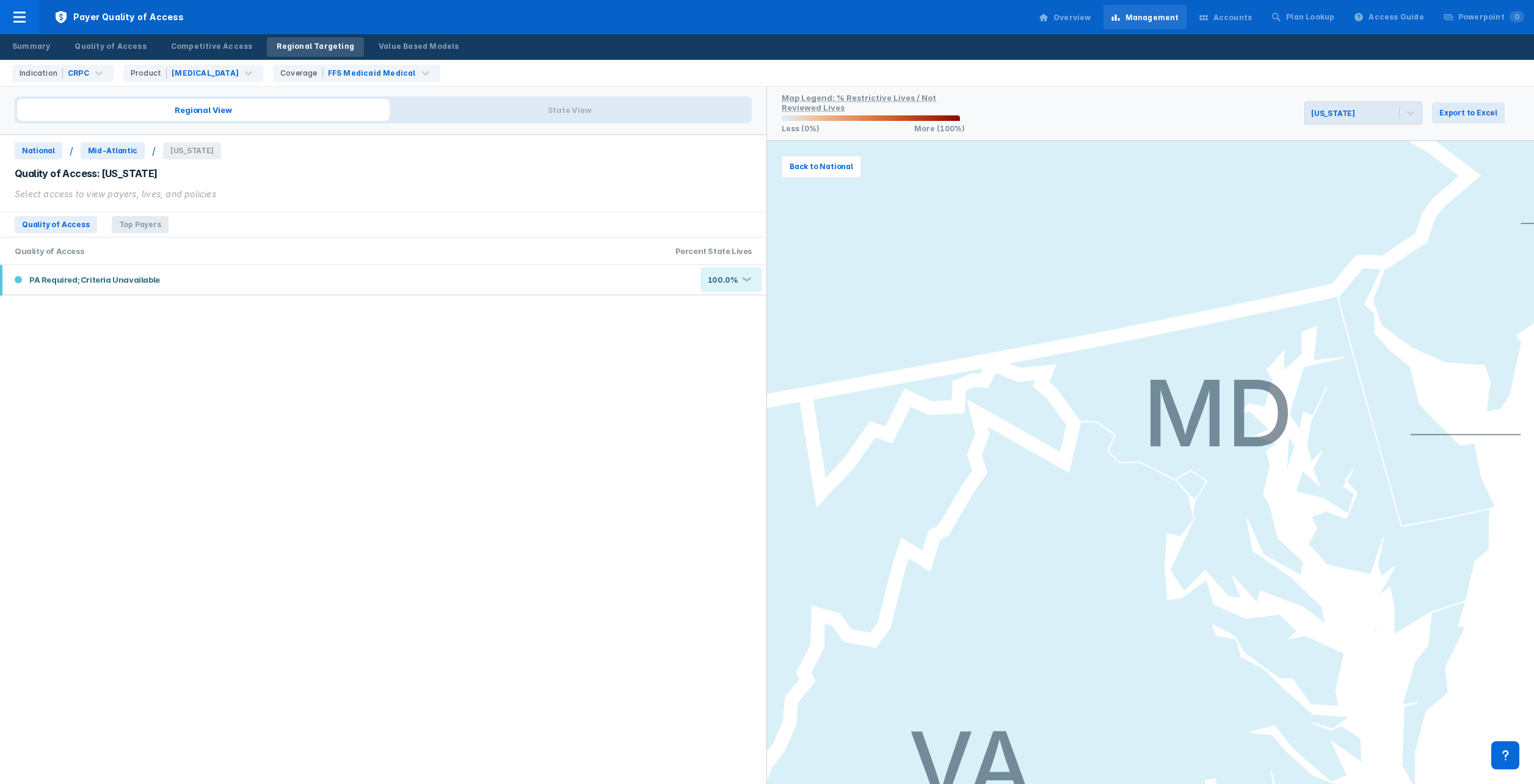
click at [128, 224] on span "Top Payers" at bounding box center [140, 224] width 57 height 17
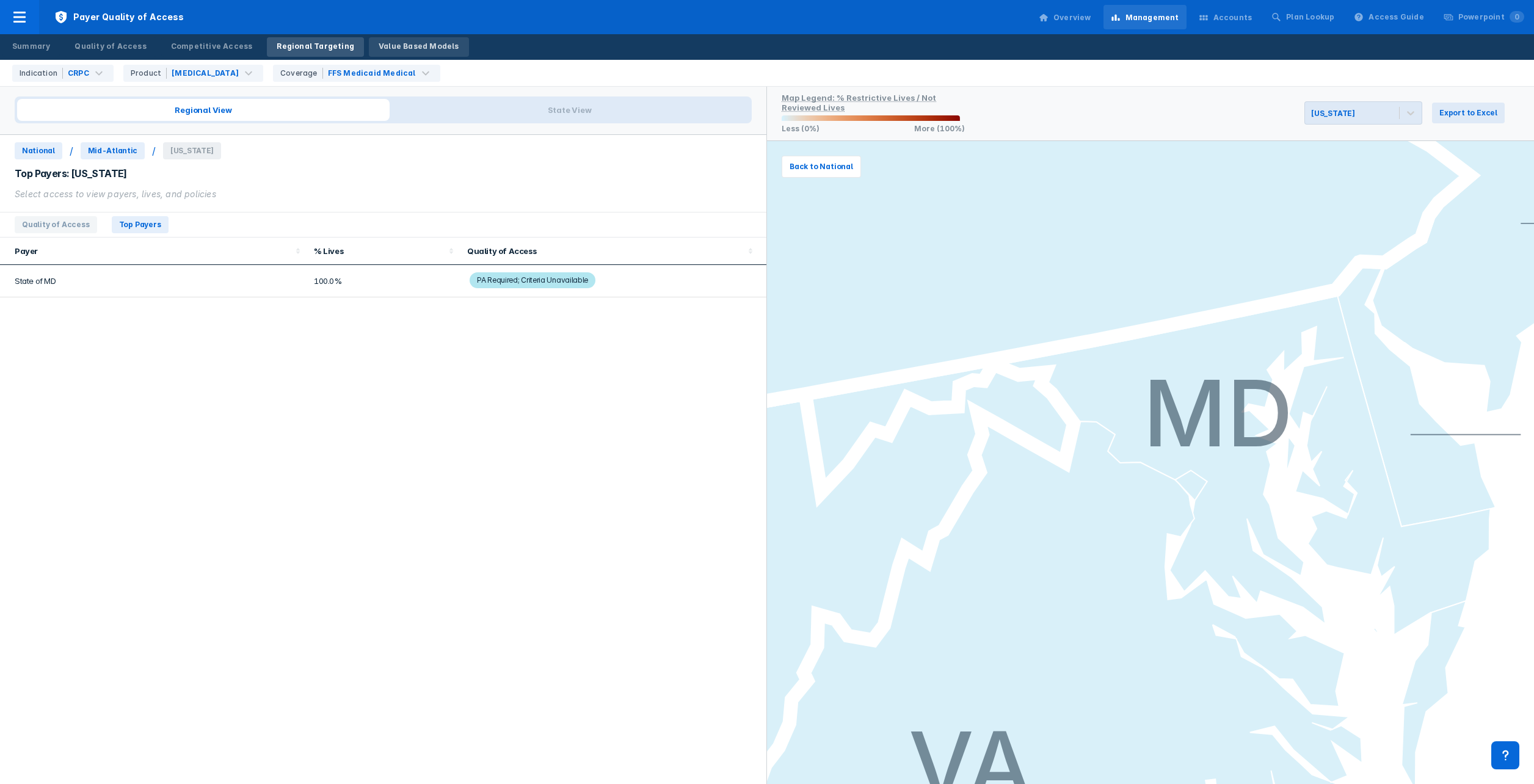
click at [398, 43] on div "Value Based Models" at bounding box center [419, 47] width 81 height 11
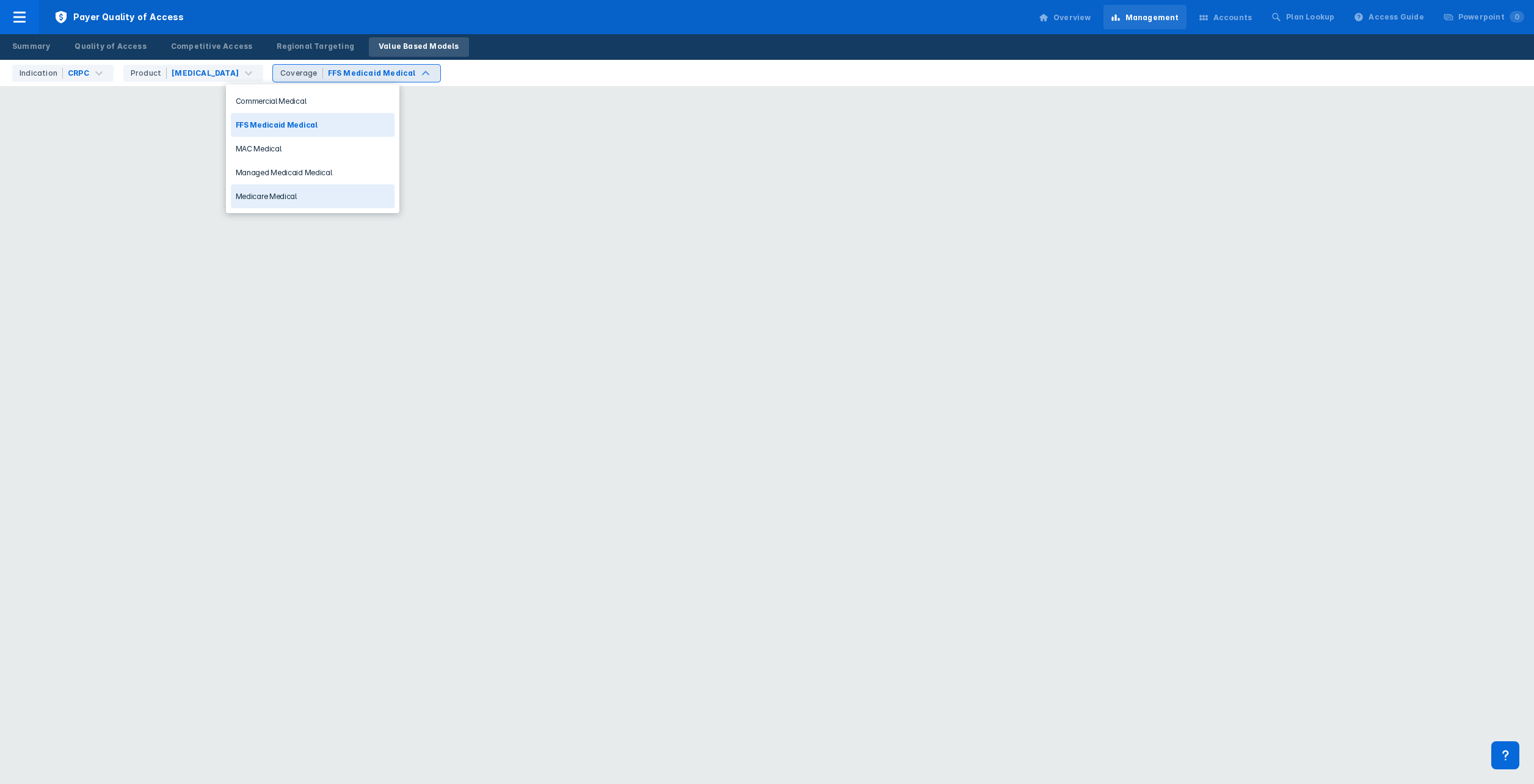
click at [324, 191] on div "Medicare Medical" at bounding box center [312, 197] width 164 height 24
